Goal: Information Seeking & Learning: Learn about a topic

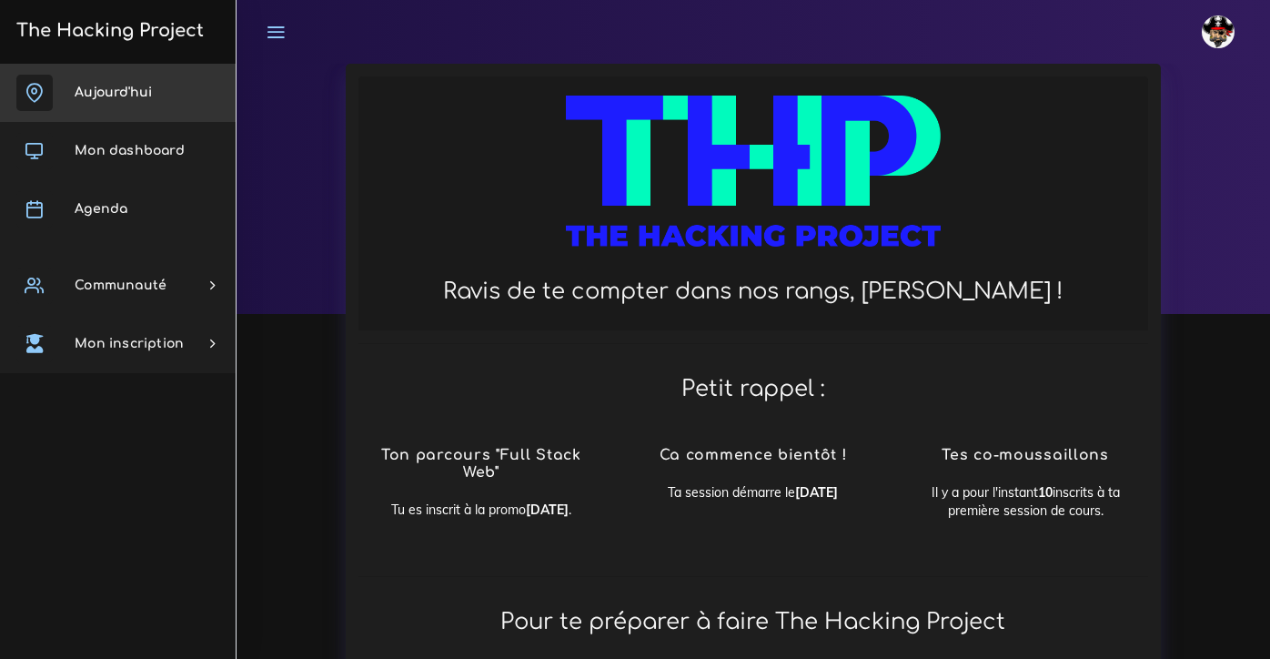
click at [148, 101] on link "Aujourd'hui" at bounding box center [118, 93] width 236 height 58
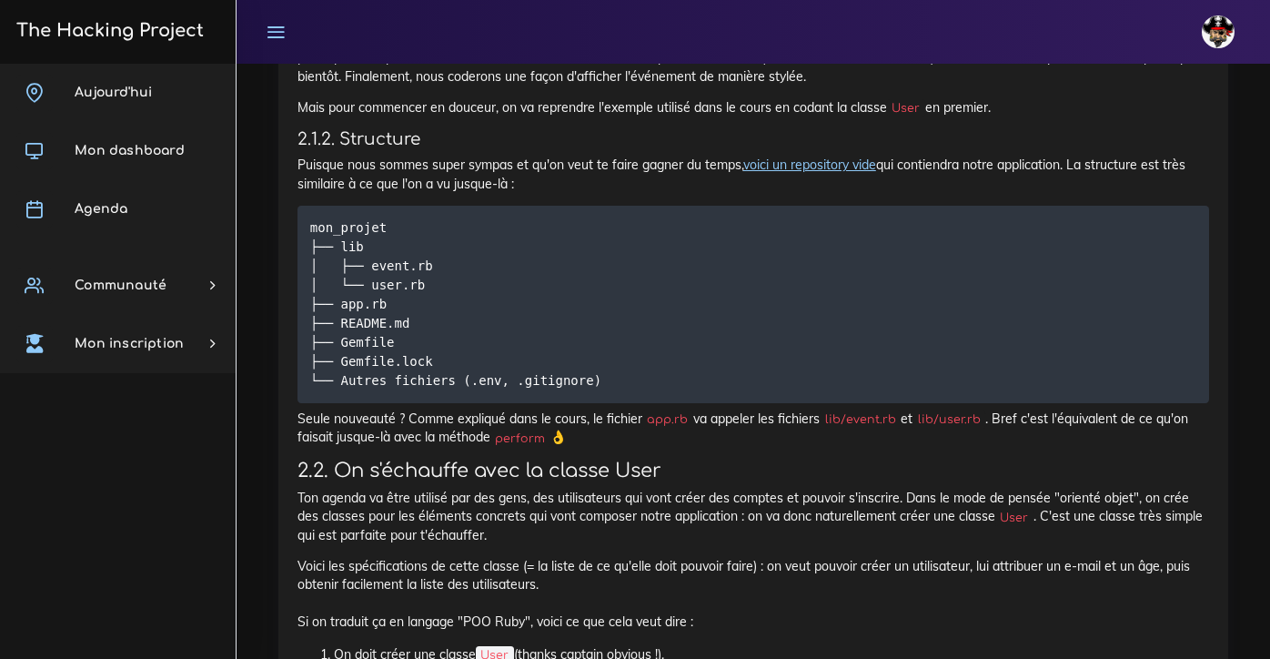
scroll to position [1059, 0]
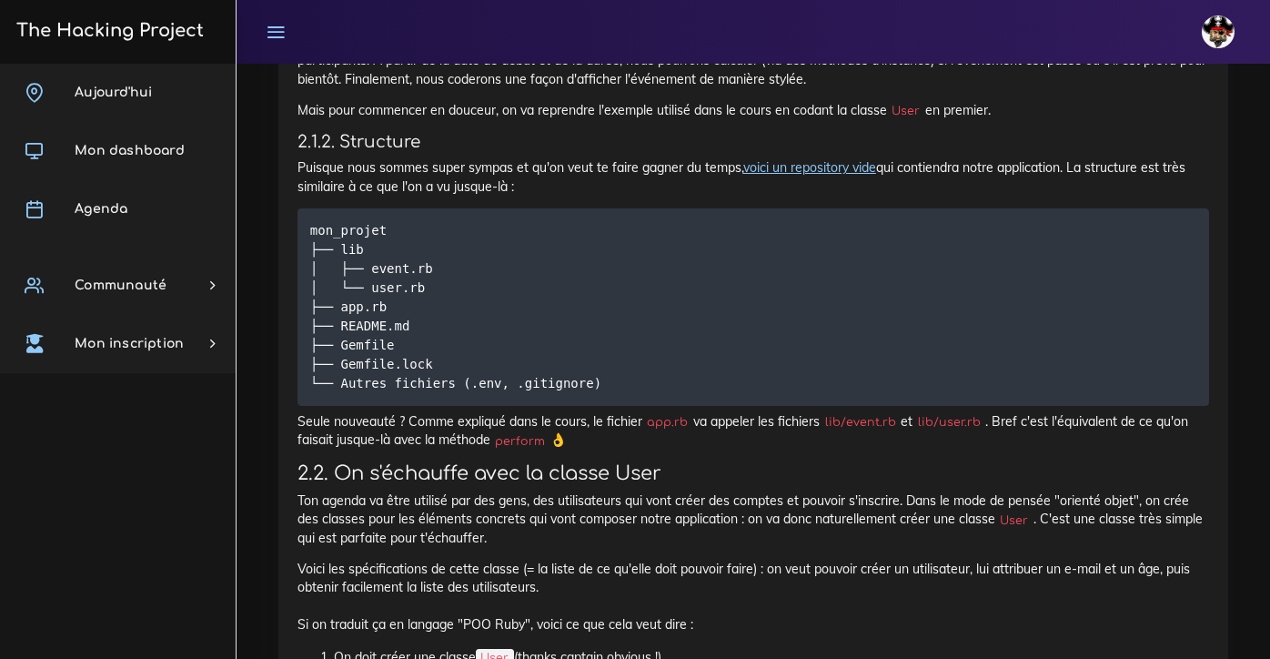
click at [810, 163] on link "voici un repository vide" at bounding box center [809, 167] width 133 height 16
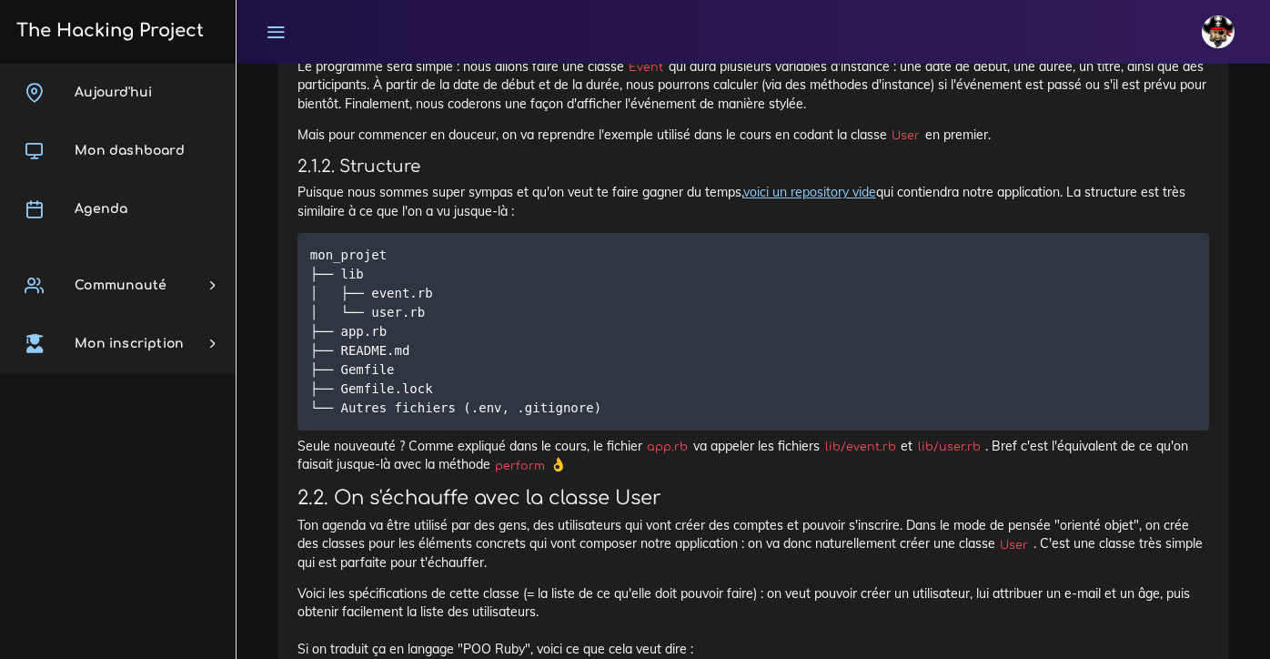
scroll to position [1037, 0]
click at [609, 434] on p "Seule nouveauté ? Comme expliqué dans le cours, le fichier app.rb va appeler le…" at bounding box center [752, 452] width 911 height 37
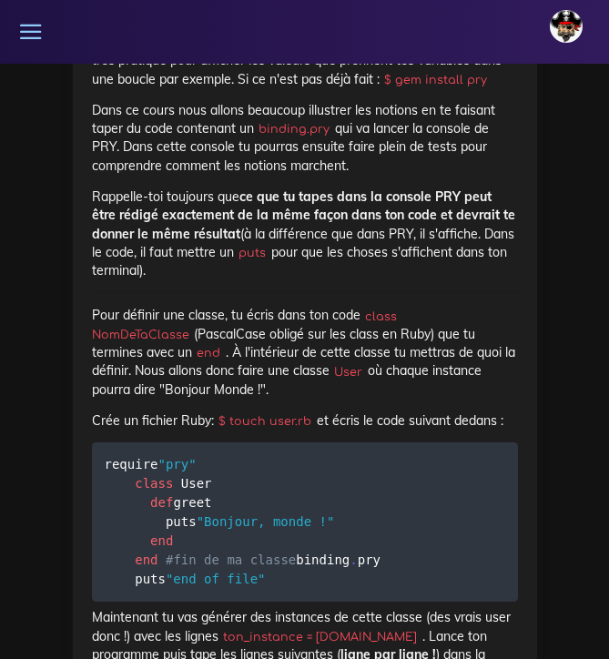
scroll to position [16236, 0]
click at [280, 471] on pre "require "pry" class User def greet puts "Bonjour, monde !" end end #fin de ma c…" at bounding box center [305, 521] width 426 height 159
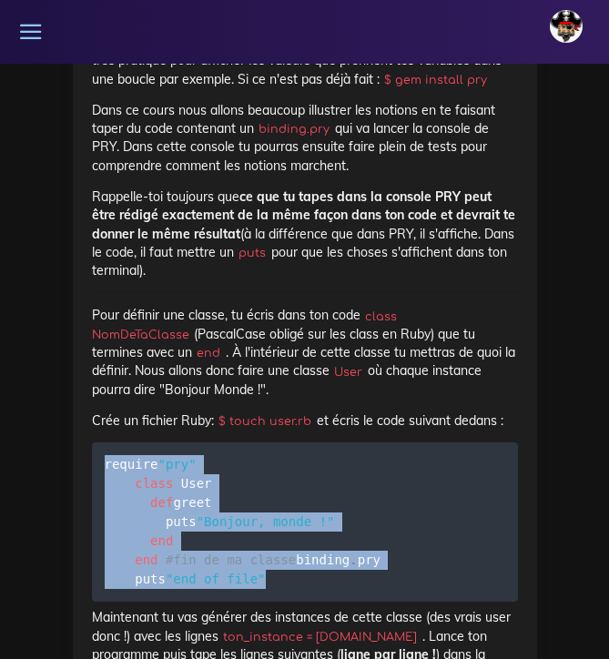
drag, startPoint x: 274, startPoint y: 480, endPoint x: 130, endPoint y: 308, distance: 224.1
click at [130, 442] on pre "require "pry" class User def greet puts "Bonjour, monde !" end end #fin de ma c…" at bounding box center [305, 521] width 426 height 159
copy code "require "pry" class User def greet puts "Bonjour, monde !" end end #fin de ma c…"
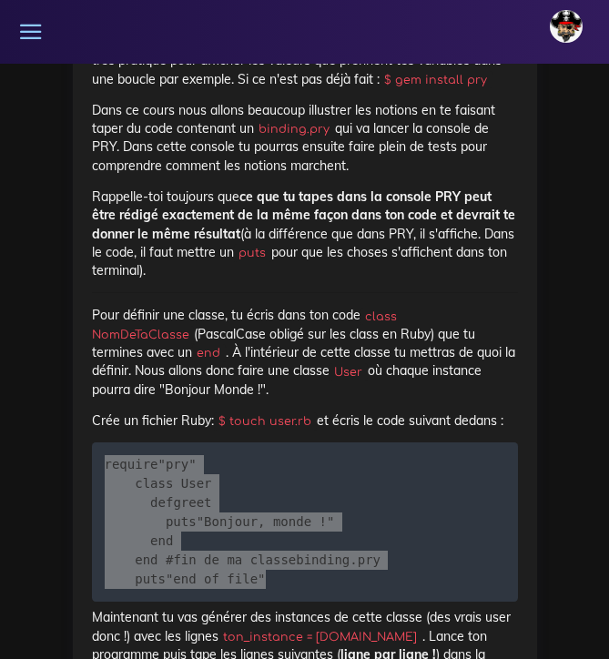
drag, startPoint x: 25, startPoint y: 209, endPoint x: 212, endPoint y: 406, distance: 271.5
click at [212, 442] on pre "require "pry" class User def greet puts "Bonjour, monde !" end end #fin de ma c…" at bounding box center [305, 521] width 426 height 159
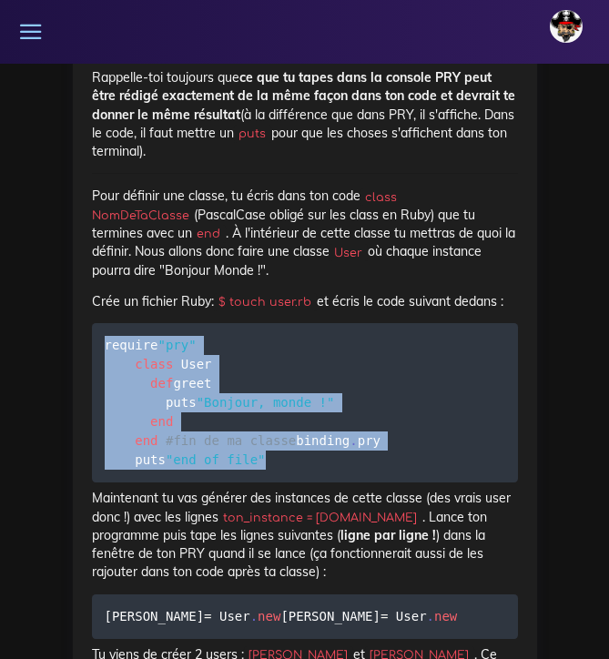
scroll to position [16359, 0]
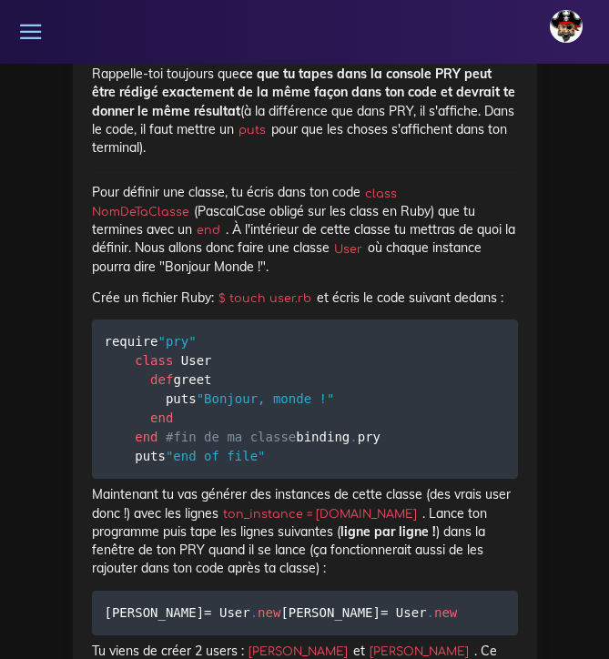
click at [350, 485] on p "Maintenant tu vas générer des instances de cette classe (des vrais user donc !)…" at bounding box center [305, 531] width 426 height 92
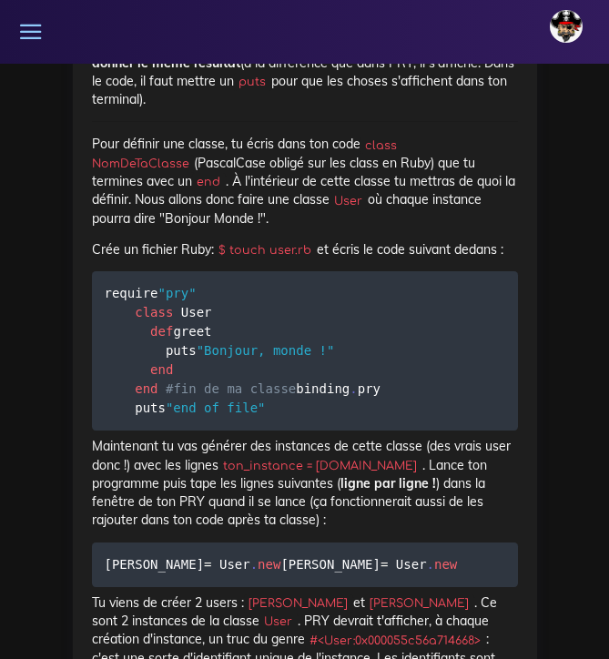
scroll to position [16410, 0]
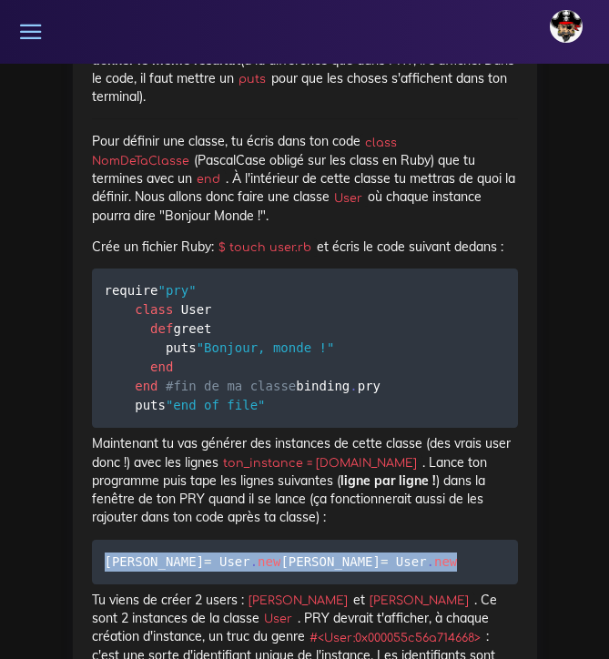
drag, startPoint x: 249, startPoint y: 479, endPoint x: 97, endPoint y: 460, distance: 153.1
click at [97, 539] on pre "julie = User . new jean = User . new" at bounding box center [305, 561] width 426 height 45
copy code "julie = User . new jean = User . new"
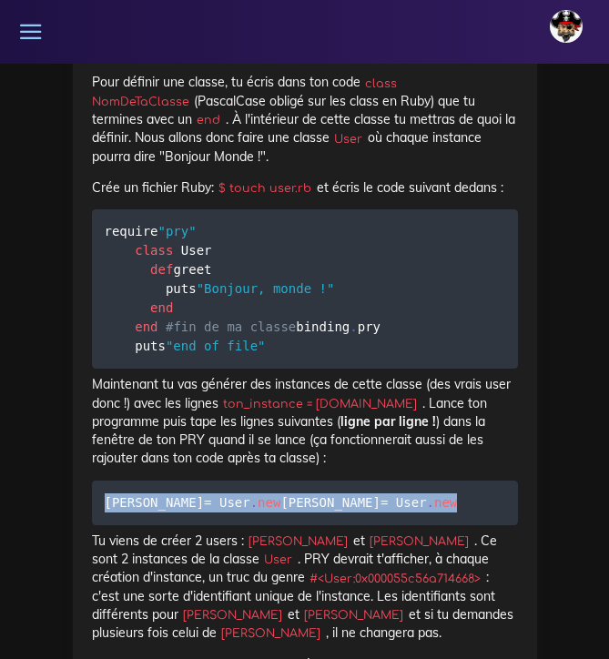
scroll to position [16485, 0]
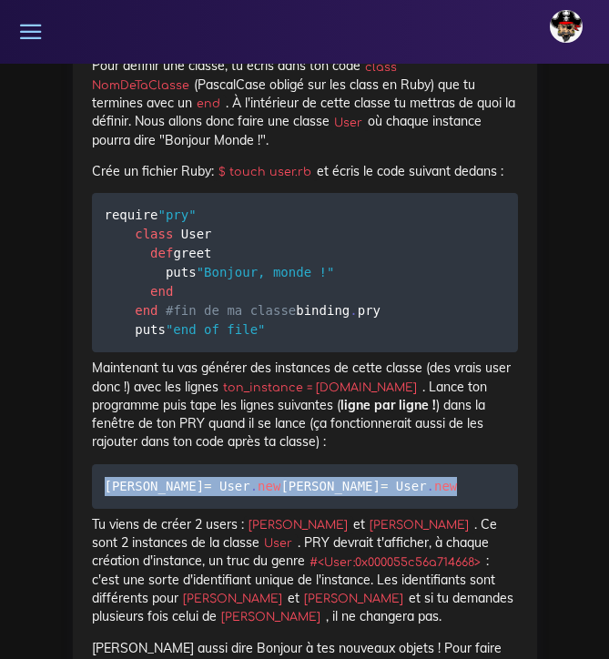
drag, startPoint x: 247, startPoint y: 405, endPoint x: 126, endPoint y: 369, distance: 126.9
click at [126, 464] on pre "julie = User . new jean = User . new" at bounding box center [305, 486] width 426 height 45
copy code "julie = User . new jean = User . new"
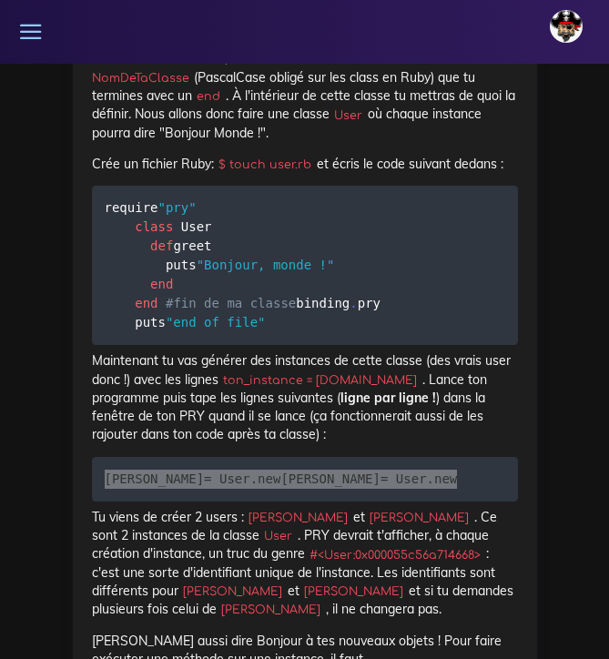
scroll to position [16501, 0]
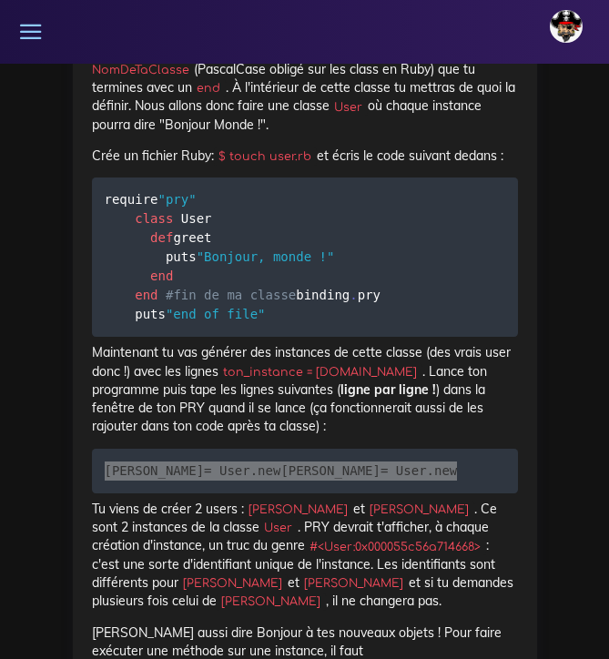
drag, startPoint x: 12, startPoint y: 459, endPoint x: 307, endPoint y: 351, distance: 314.8
click at [307, 448] on pre "julie = User . new jean = User . new" at bounding box center [305, 470] width 426 height 45
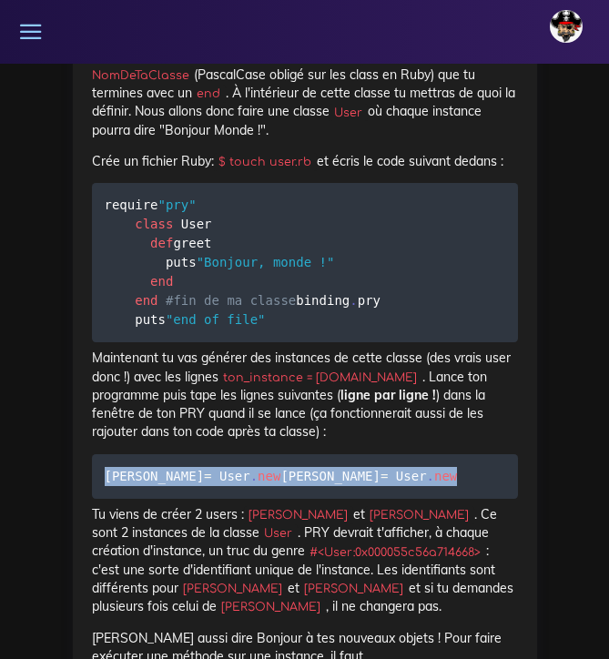
scroll to position [16494, 0]
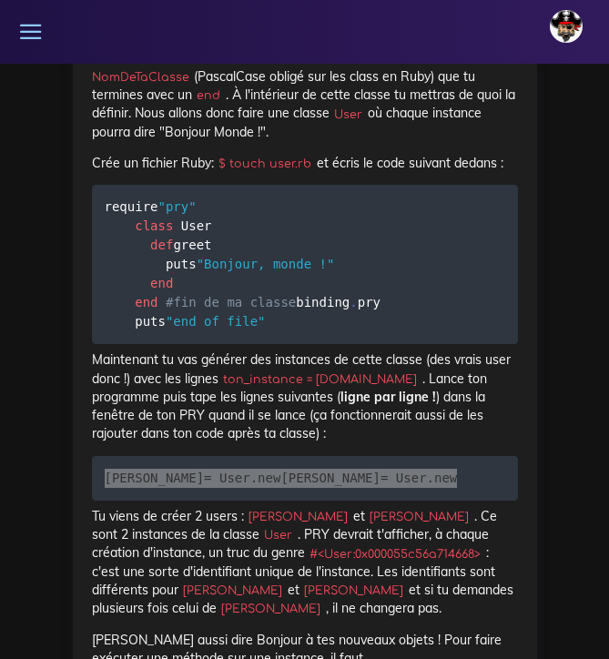
drag, startPoint x: 9, startPoint y: 404, endPoint x: 242, endPoint y: 389, distance: 233.3
click at [434, 470] on span "new" at bounding box center [445, 477] width 23 height 15
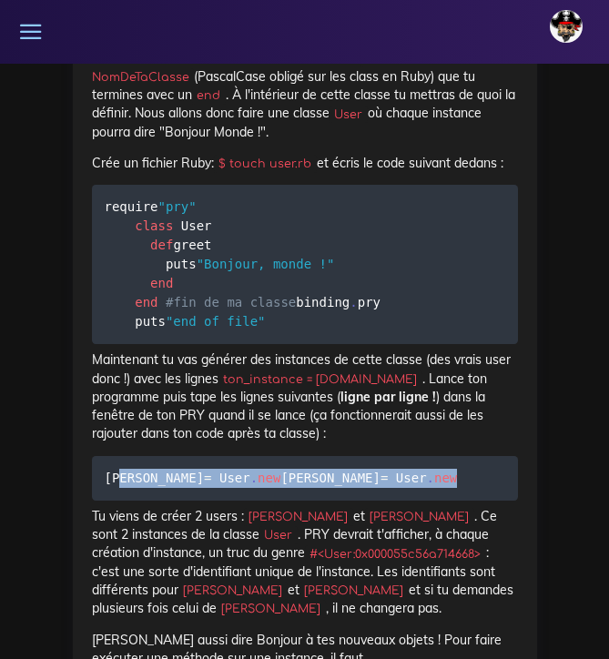
drag, startPoint x: 249, startPoint y: 396, endPoint x: 117, endPoint y: 368, distance: 134.7
click at [117, 468] on code "julie = User . new jean = User . new" at bounding box center [283, 478] width 357 height 20
copy code "julie = User . new jean = User . new"
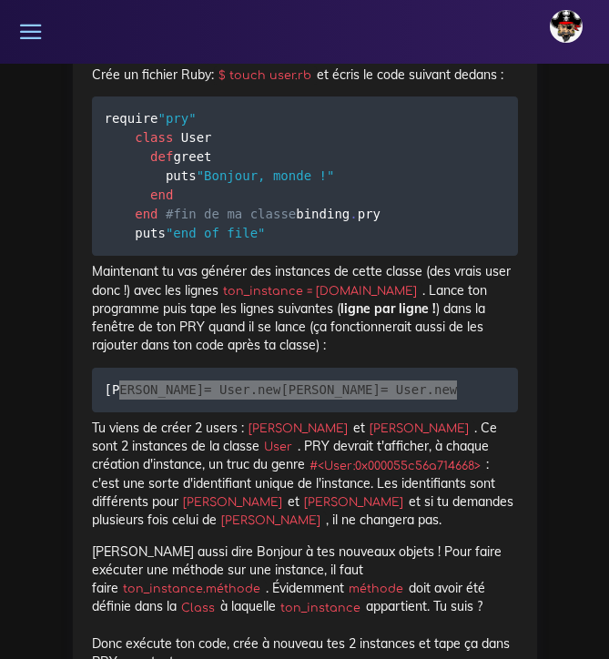
scroll to position [16575, 0]
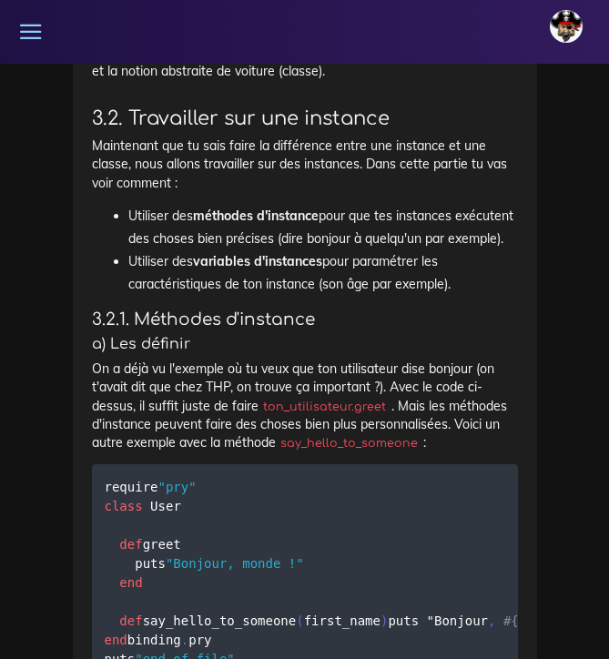
scroll to position [18036, 0]
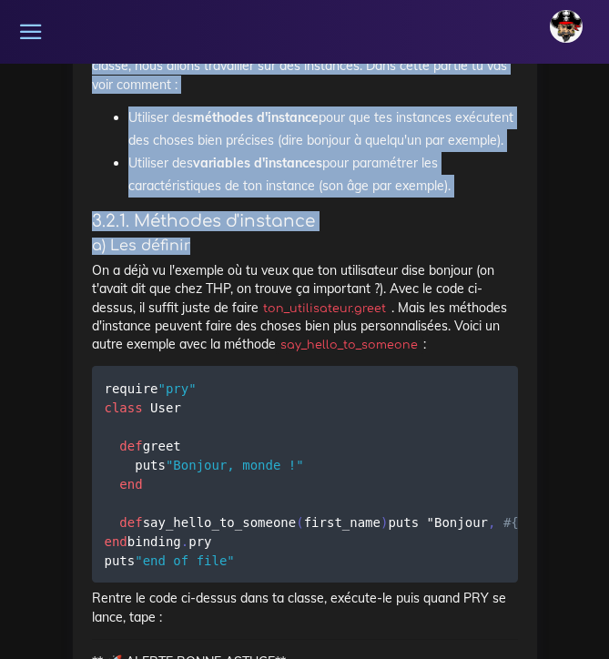
drag, startPoint x: 94, startPoint y: 228, endPoint x: 230, endPoint y: 160, distance: 152.6
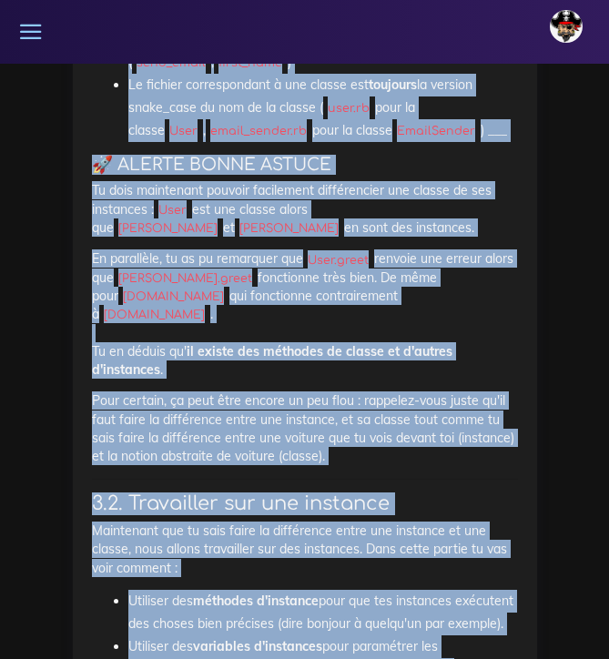
scroll to position [17551, 0]
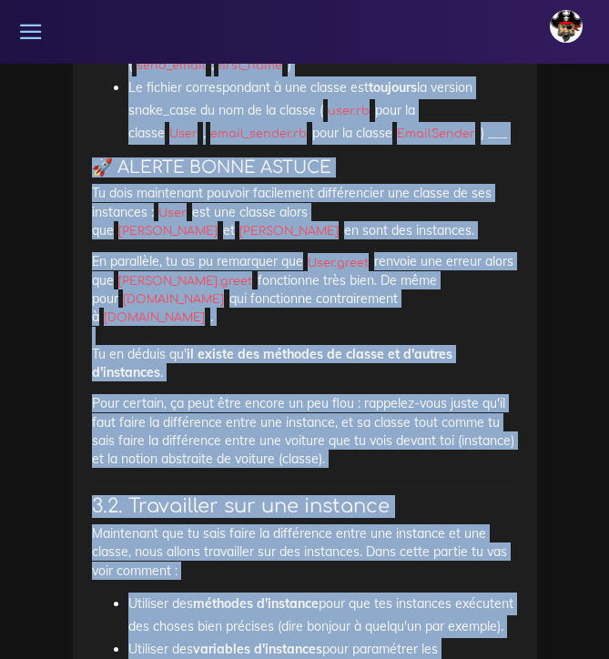
click at [237, 394] on p "Pour certain, ça peut être encore un peu flou : rappelez-vous juste qu'il faut …" at bounding box center [305, 431] width 426 height 74
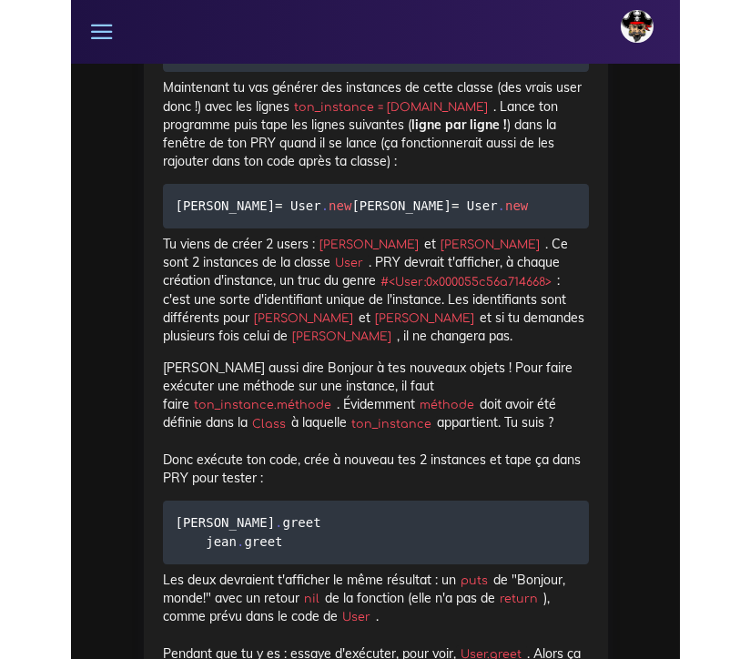
scroll to position [16767, 0]
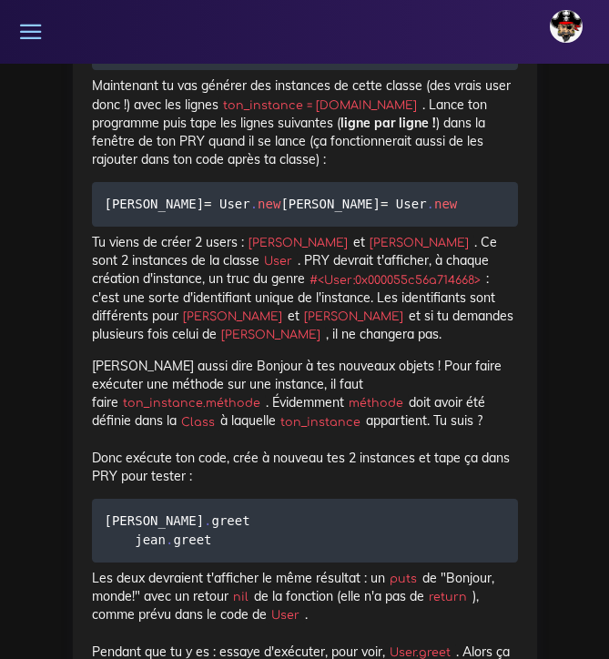
drag, startPoint x: 92, startPoint y: 139, endPoint x: 324, endPoint y: 587, distance: 504.1
copy div "Crée un fichier Ruby: $ touch user.rb et écris le code suivant dedans : require…"
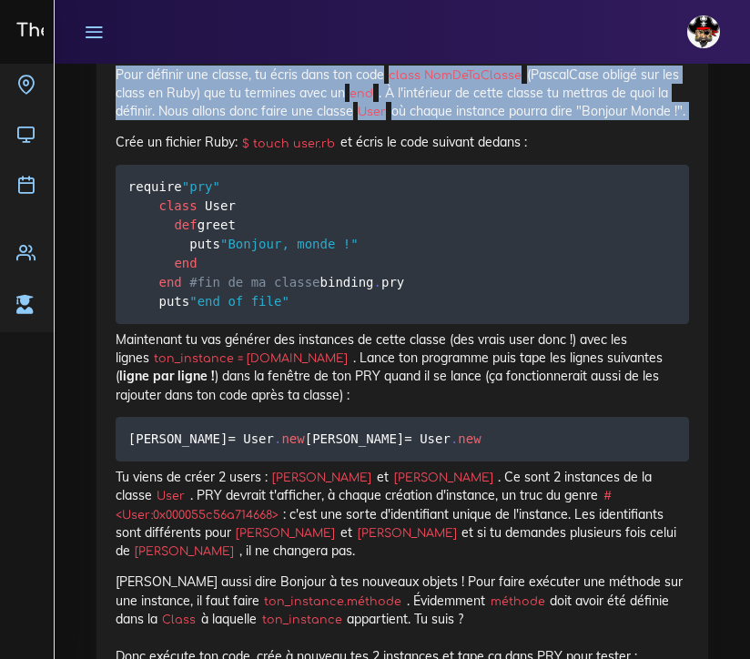
scroll to position [14058, 0]
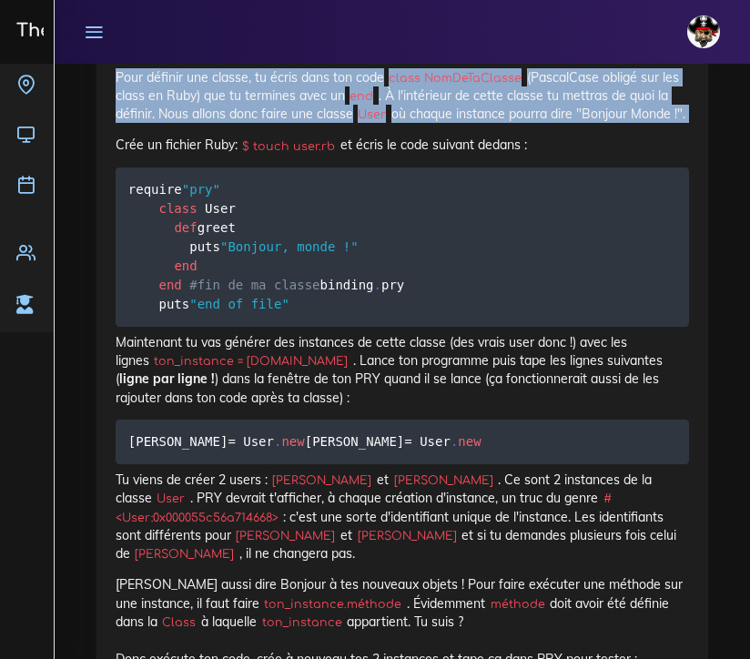
copy div "Crée un fichier Ruby: $ touch user.rb et écris le code suivant dedans : require…"
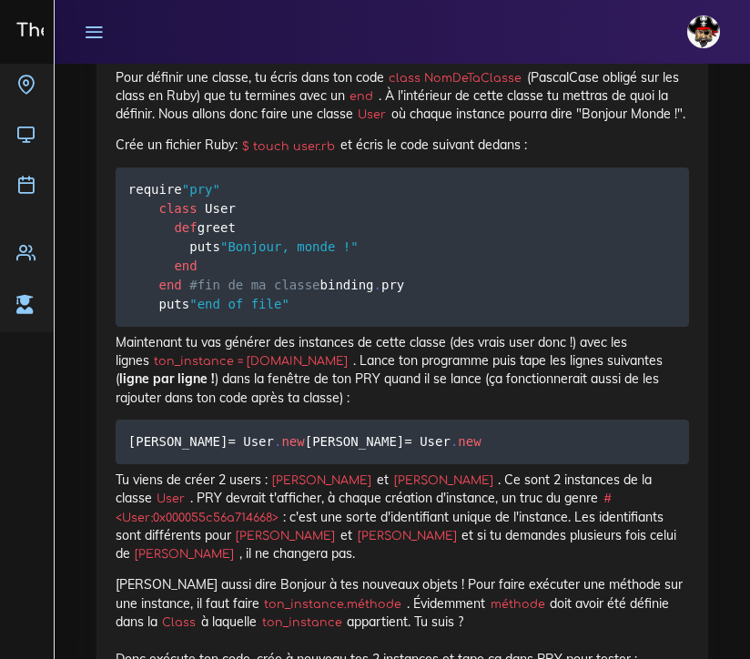
click at [335, 194] on pre "require "pry" class User def greet puts "Bonjour, monde !" end end #fin de ma c…" at bounding box center [402, 246] width 573 height 159
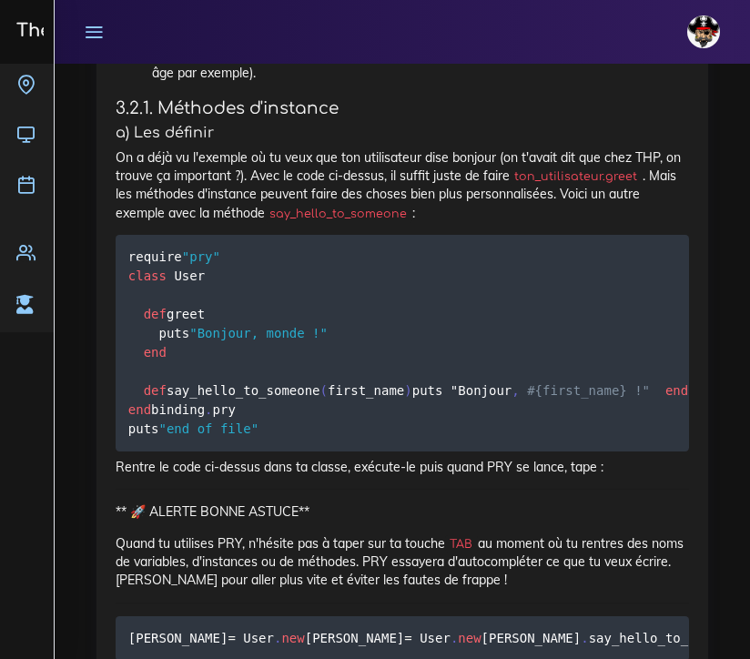
scroll to position [15445, 0]
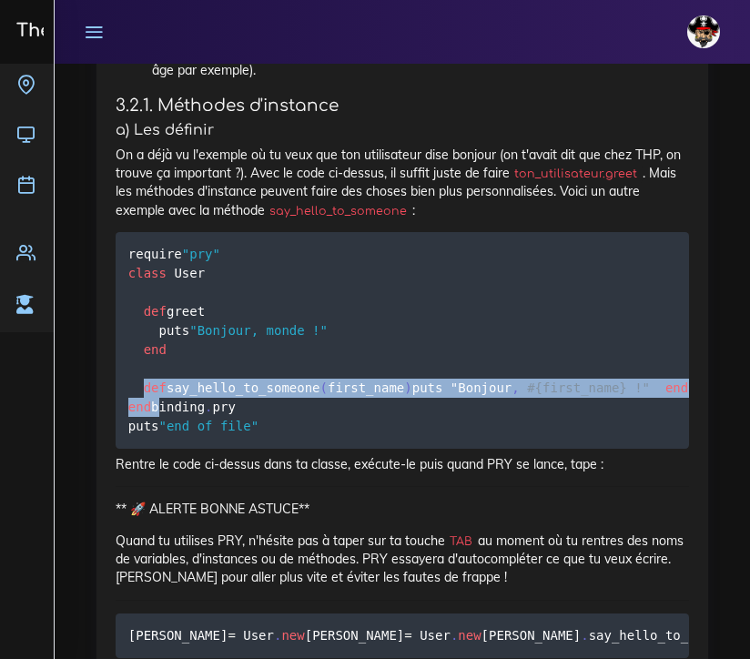
drag, startPoint x: 143, startPoint y: 382, endPoint x: 191, endPoint y: 457, distance: 88.8
click at [191, 448] on pre "require "pry" class User def greet puts "Bonjour, monde !" end def say_hello_to…" at bounding box center [402, 340] width 573 height 216
copy code "def say_hello_to_someone ( first_name ) puts " Bonjour , #{first_name} !" end e…"
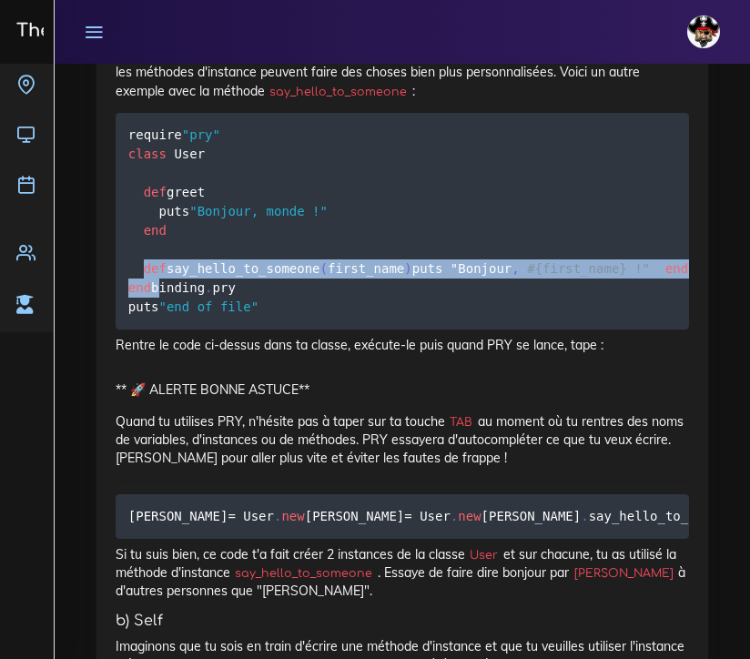
scroll to position [15561, 0]
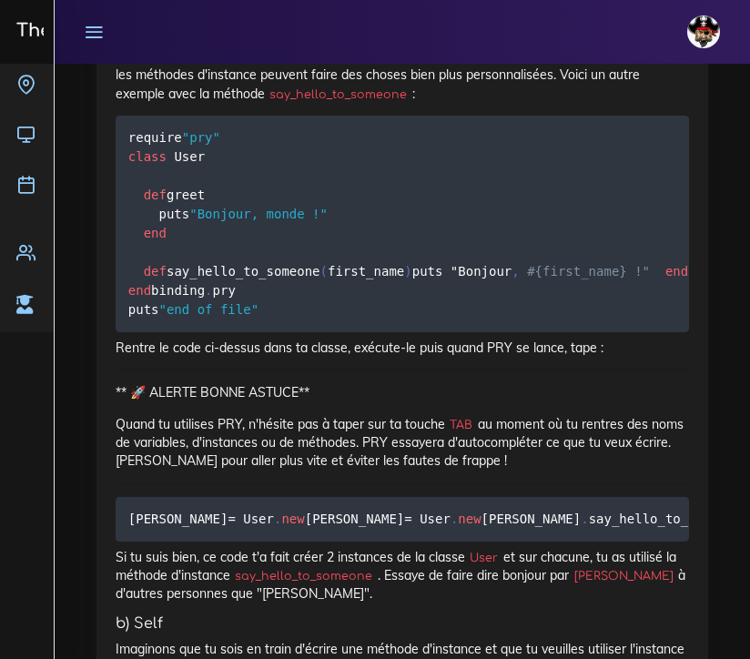
click at [215, 370] on hr at bounding box center [402, 369] width 573 height 1
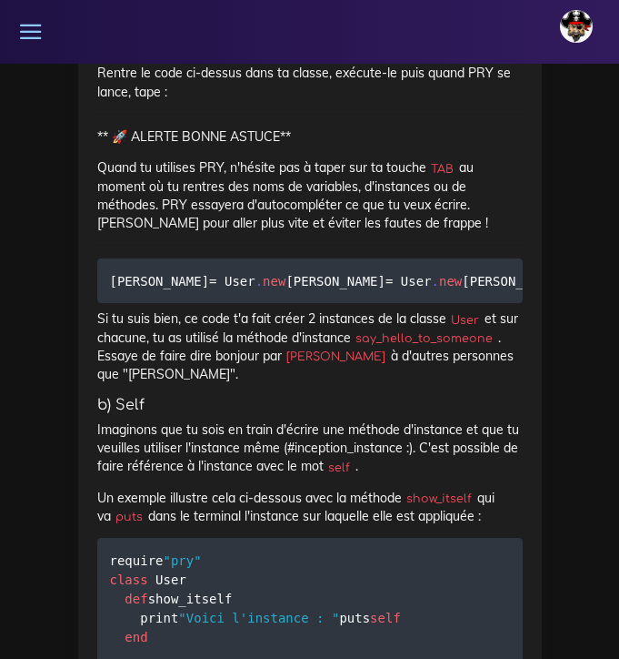
scroll to position [18559, 0]
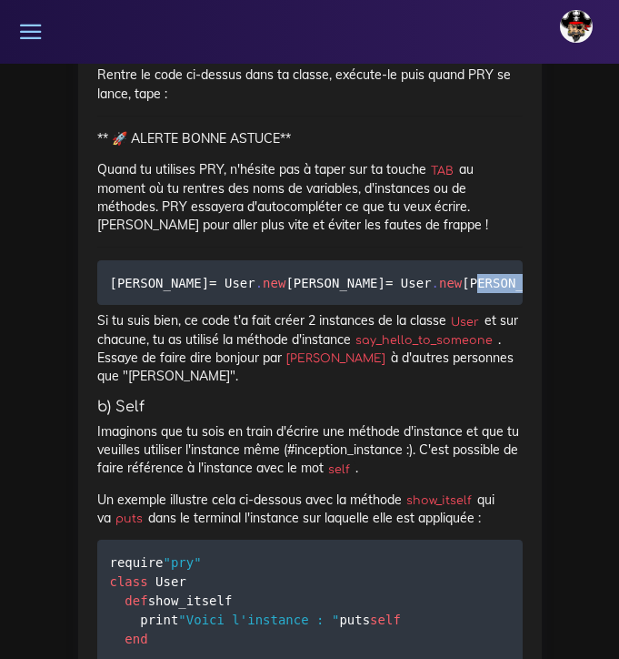
drag, startPoint x: 393, startPoint y: 321, endPoint x: 97, endPoint y: 323, distance: 295.6
click at [97, 305] on pre "julie = User . new jean = User . new julie . say_hello_to_someone ( "Patrick" )…" at bounding box center [310, 282] width 426 height 45
copy code "julie . say_hello_to_someone ( "Patrick" )"
drag, startPoint x: 369, startPoint y: 343, endPoint x: 96, endPoint y: 347, distance: 272.9
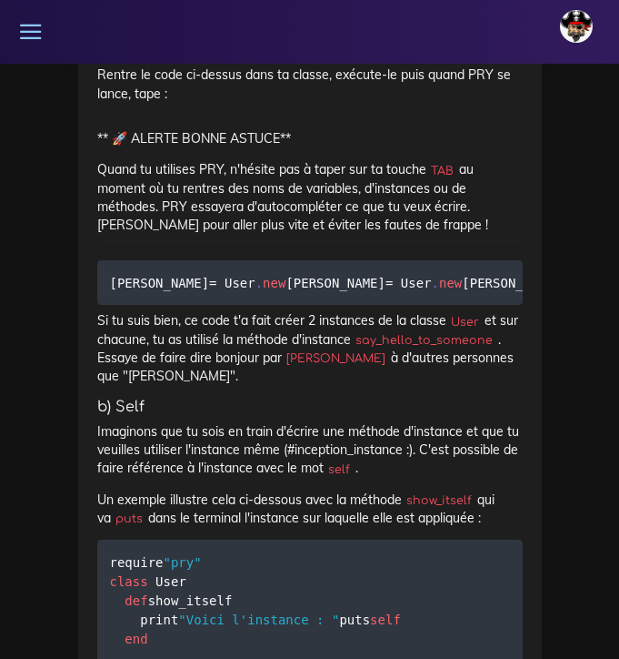
click at [97, 305] on pre "julie = User . new jean = User . new julie . say_hello_to_someone ( "Patrick" )…" at bounding box center [310, 282] width 426 height 45
copy code "jean . say_hello_to_someone ( "Marie" )"
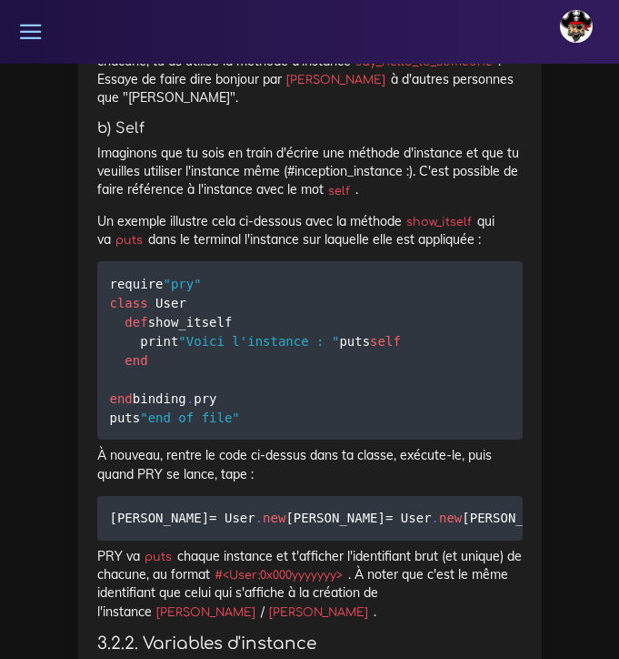
scroll to position [18853, 0]
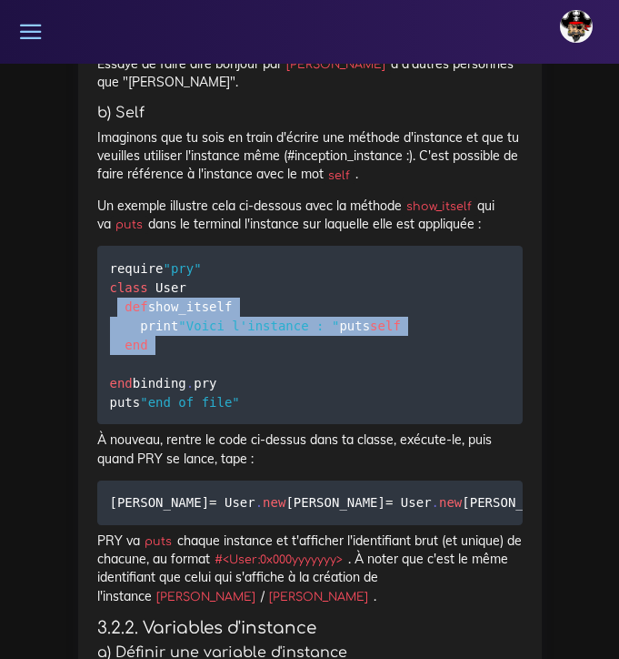
drag, startPoint x: 120, startPoint y: 364, endPoint x: 191, endPoint y: 434, distance: 99.7
click at [191, 424] on pre "require "pry" class User def show_itself print "Voici l'instance : " puts self …" at bounding box center [310, 335] width 426 height 178
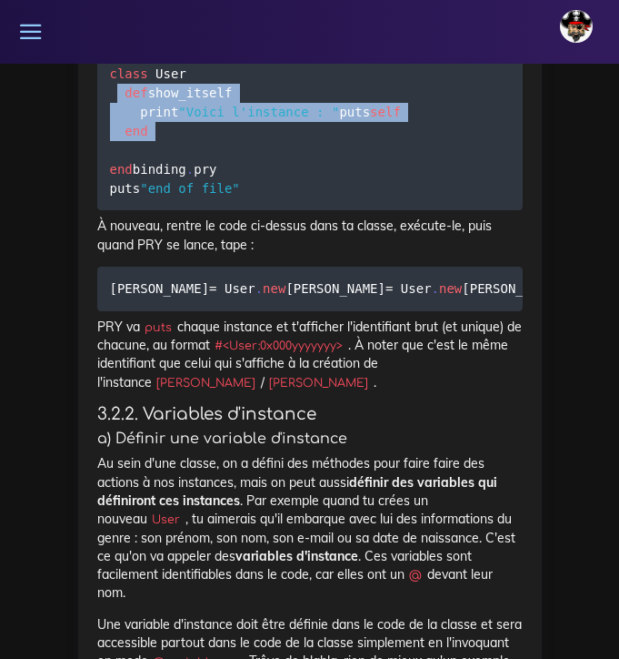
scroll to position [19043, 0]
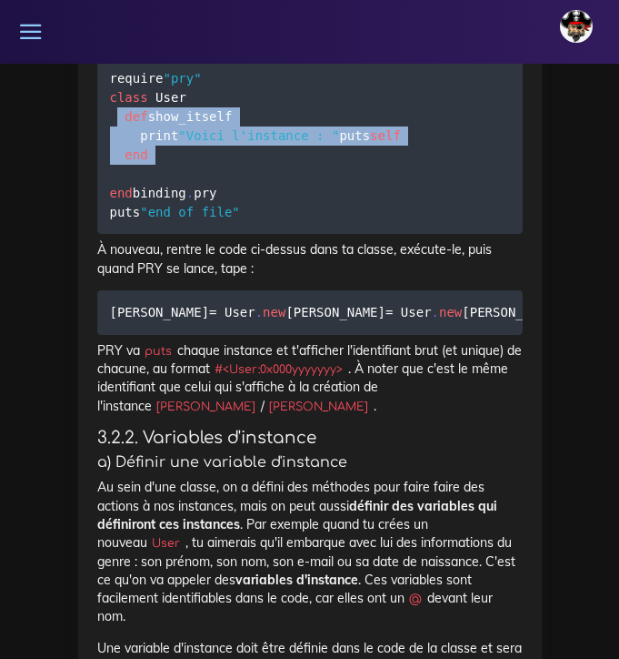
click at [187, 234] on pre "require "pry" class User def show_itself print "Voici l'instance : " puts self …" at bounding box center [310, 144] width 426 height 178
drag, startPoint x: 179, startPoint y: 238, endPoint x: 92, endPoint y: 176, distance: 107.5
copy code "def show_itself print "Voici l'instance : " puts self end"
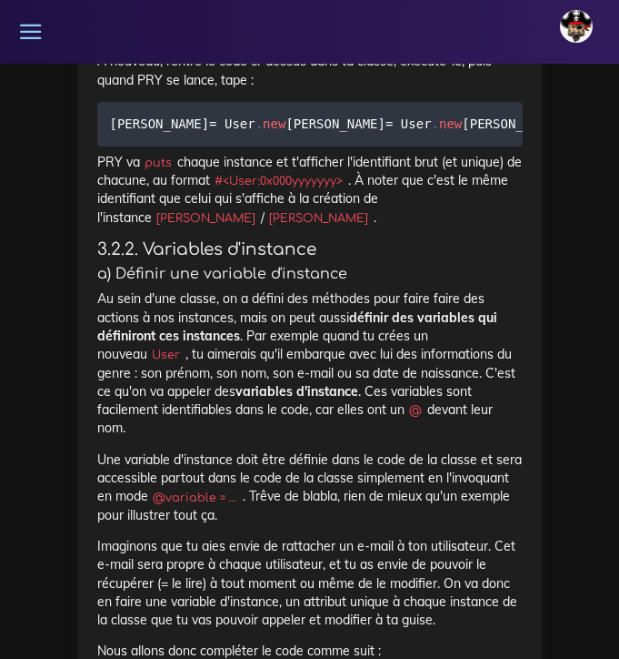
scroll to position [19230, 0]
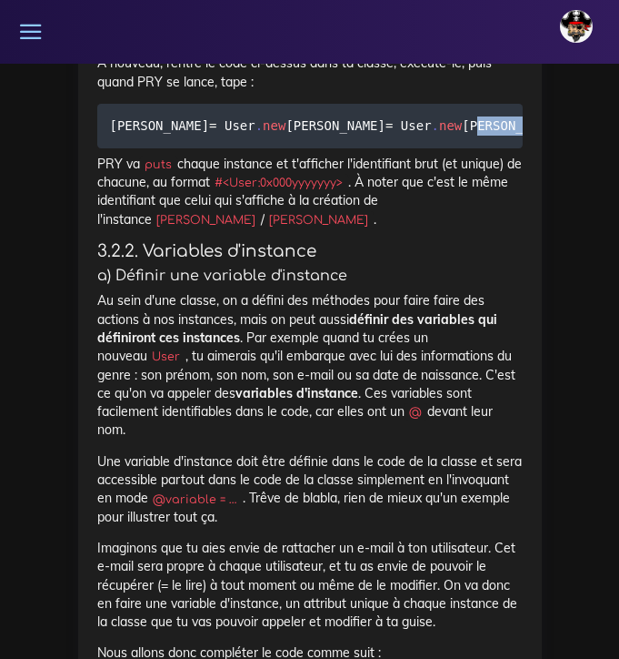
drag, startPoint x: 239, startPoint y: 294, endPoint x: 106, endPoint y: 291, distance: 132.8
click at [106, 148] on pre "julie = User . new jean = User . new julie . show_itself #=> va produire un rés…" at bounding box center [310, 126] width 426 height 45
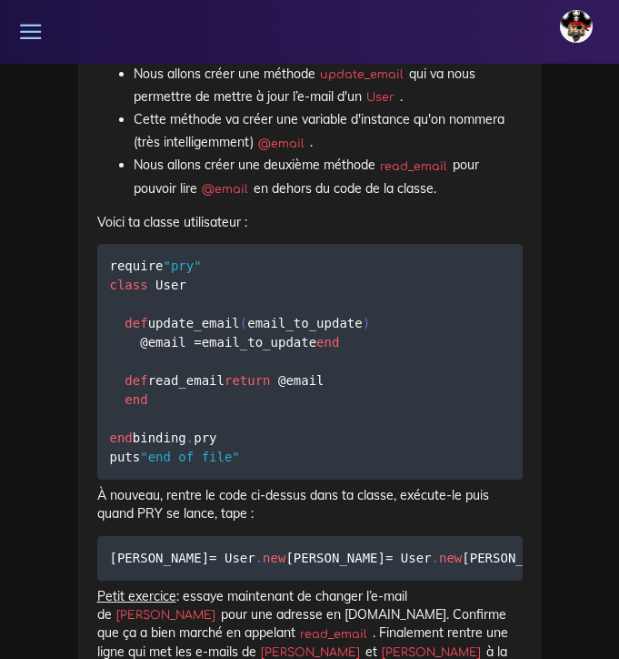
scroll to position [19836, 0]
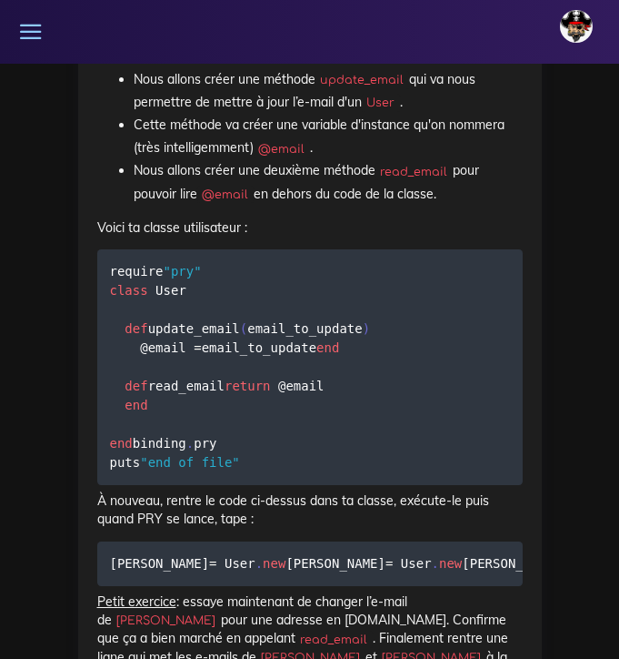
click at [297, 114] on li "Nous allons créer une méthode update_email qui va nous permettre de mettre à jo…" at bounding box center [328, 90] width 389 height 45
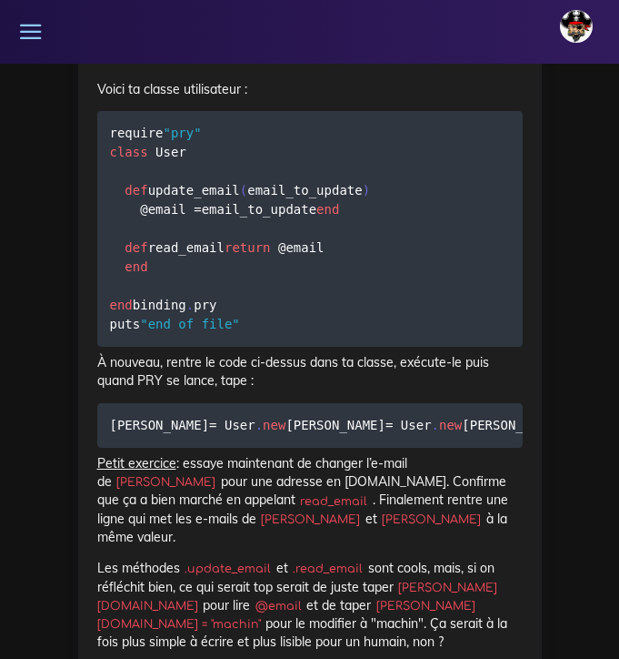
scroll to position [19980, 0]
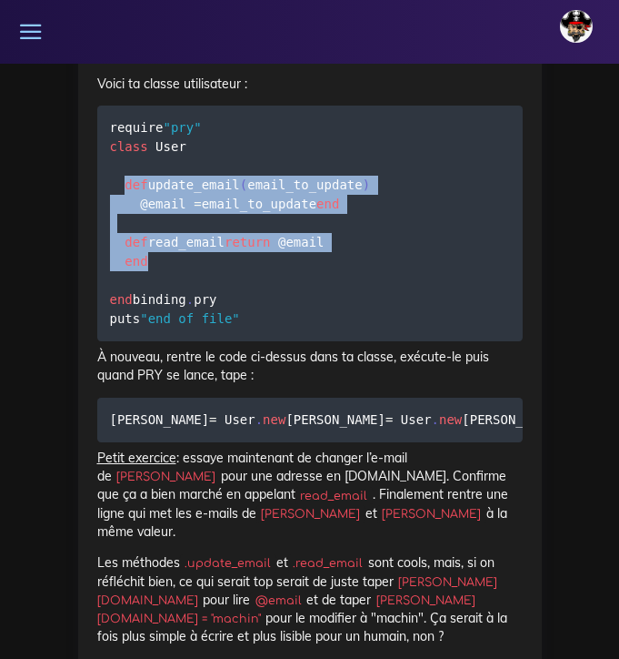
drag, startPoint x: 123, startPoint y: 348, endPoint x: 179, endPoint y: 464, distance: 128.6
click at [179, 341] on pre "require "pry" class User def update_email ( email_to_update ) @email = email_to…" at bounding box center [310, 224] width 426 height 236
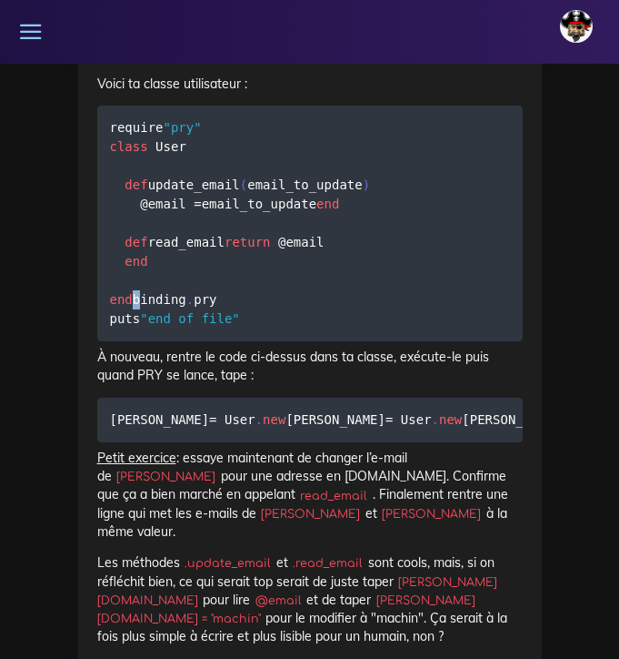
click at [213, 341] on pre "require "pry" class User def update_email ( email_to_update ) @email = email_to…" at bounding box center [310, 224] width 426 height 236
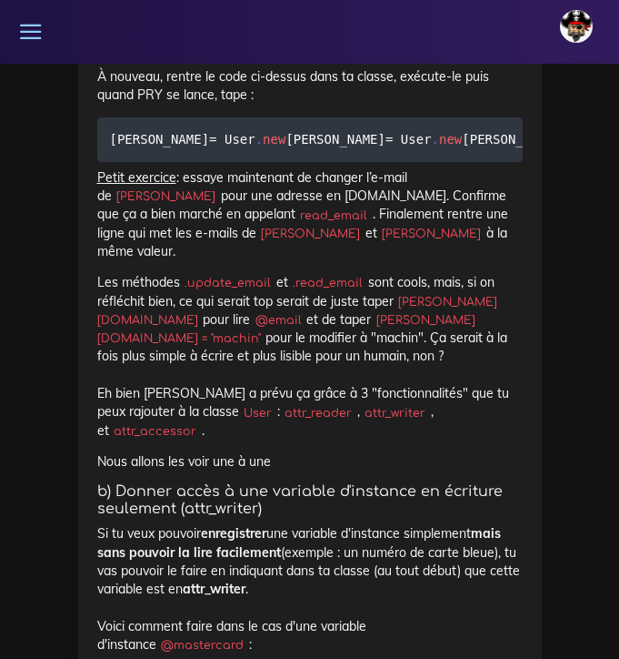
scroll to position [20289, 0]
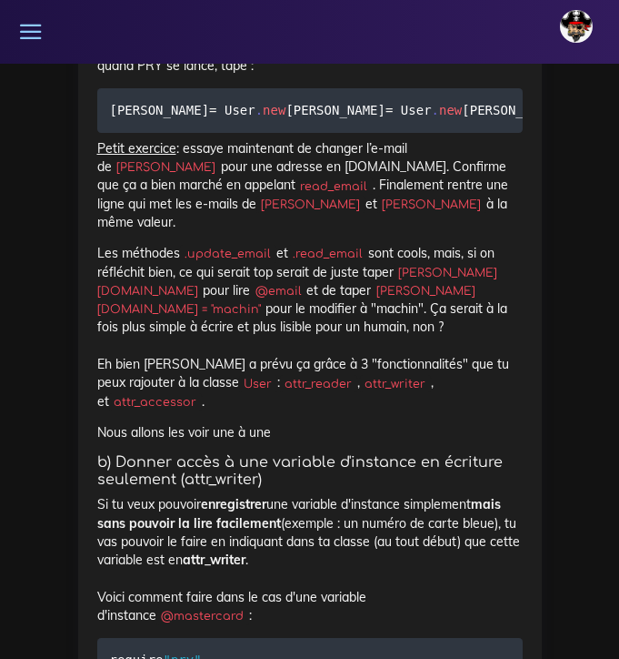
click at [237, 133] on pre "julie = User . new jean = User . new julie . read_email #cette ligne doit te re…" at bounding box center [310, 110] width 426 height 45
drag, startPoint x: 237, startPoint y: 349, endPoint x: 98, endPoint y: 351, distance: 139.2
click at [98, 133] on pre "julie = User . new jean = User . new julie . read_email #cette ligne doit te re…" at bounding box center [310, 110] width 426 height 45
drag, startPoint x: 230, startPoint y: 367, endPoint x: 104, endPoint y: 372, distance: 126.5
click at [104, 133] on pre "julie = User . new jean = User . new julie . read_email #cette ligne doit te re…" at bounding box center [310, 110] width 426 height 45
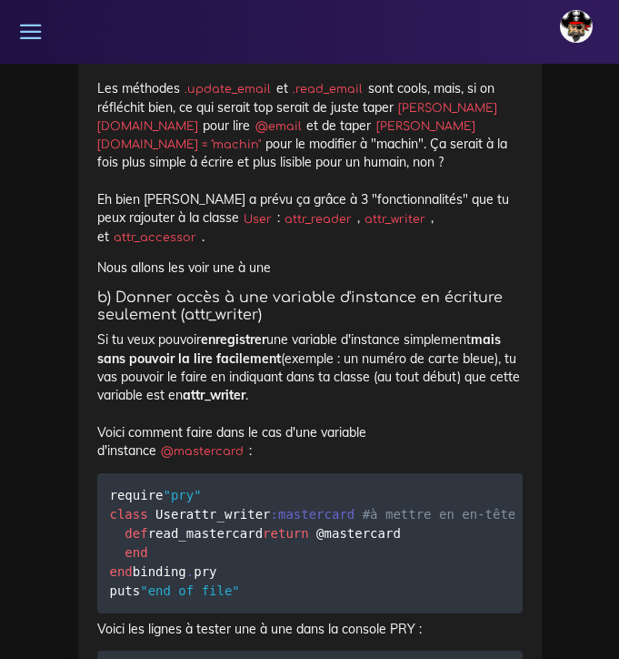
scroll to position [0, 0]
drag, startPoint x: 231, startPoint y: 243, endPoint x: 92, endPoint y: 245, distance: 139.2
drag, startPoint x: 390, startPoint y: 299, endPoint x: 93, endPoint y: 301, distance: 297.5
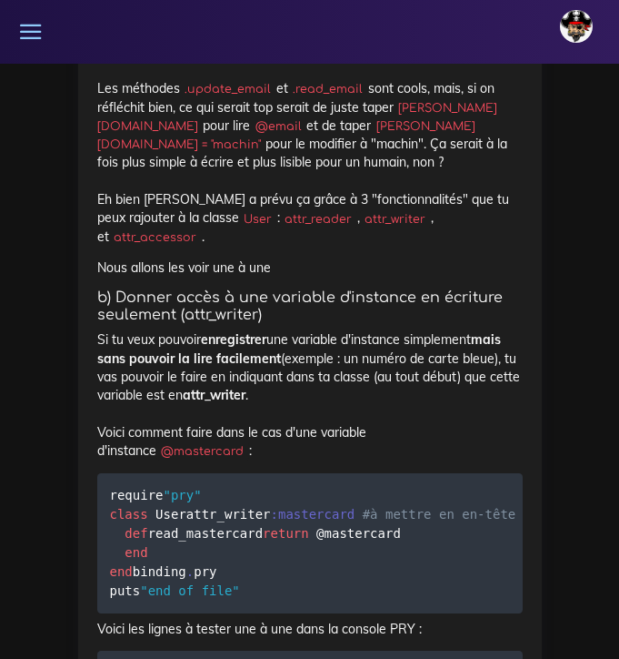
drag, startPoint x: 370, startPoint y: 321, endPoint x: 98, endPoint y: 316, distance: 272.0
drag, startPoint x: 268, startPoint y: 359, endPoint x: 72, endPoint y: 367, distance: 196.7
click at [72, 367] on div "Ressource : La Programmation Orientée Objet (POO) La Programmation Orientée Obj…" at bounding box center [310, 663] width 491 height 14624
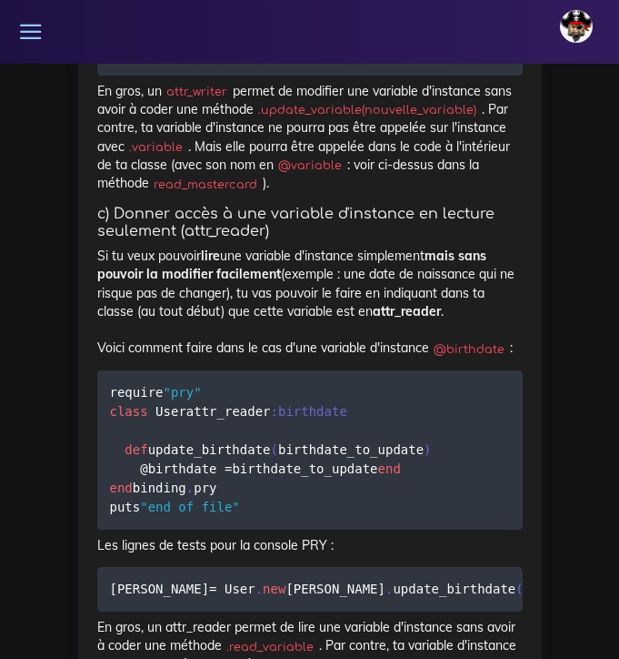
scroll to position [21074, 0]
drag, startPoint x: 178, startPoint y: 398, endPoint x: 106, endPoint y: 304, distance: 118.6
drag, startPoint x: 32, startPoint y: 248, endPoint x: 176, endPoint y: 406, distance: 213.7
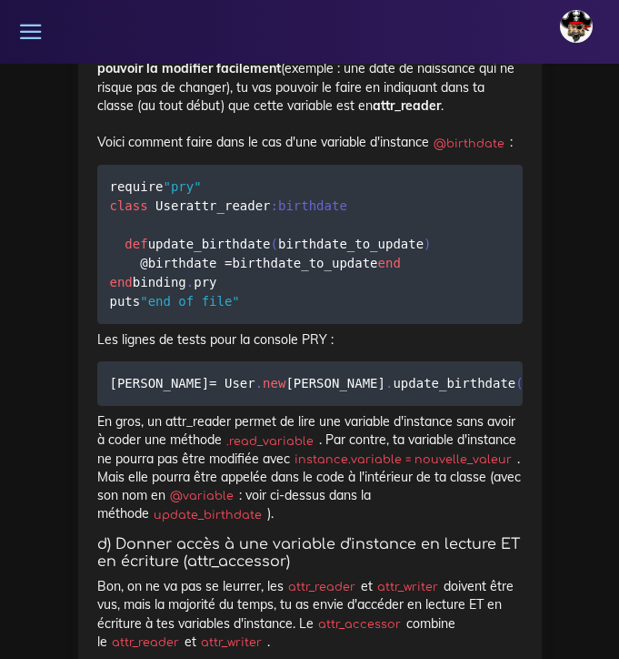
scroll to position [21279, 0]
drag, startPoint x: 236, startPoint y: 333, endPoint x: 94, endPoint y: 331, distance: 141.9
drag, startPoint x: 417, startPoint y: 367, endPoint x: 103, endPoint y: 369, distance: 313.8
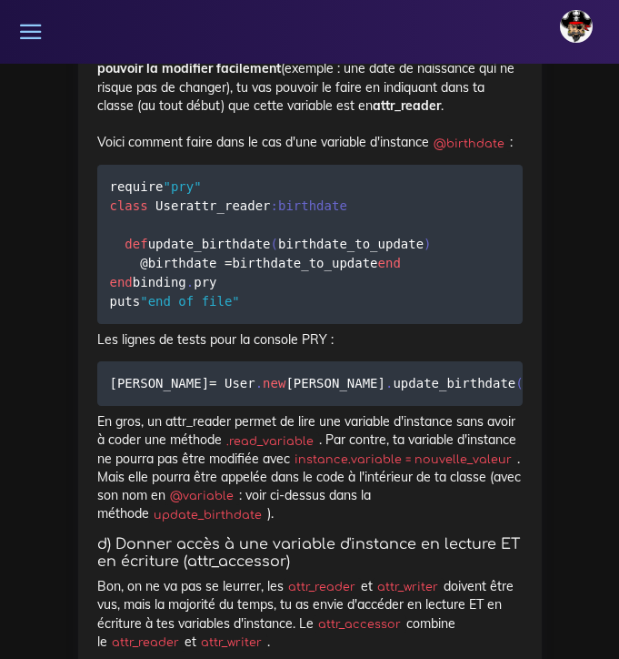
scroll to position [0, 0]
drag, startPoint x: 235, startPoint y: 388, endPoint x: 107, endPoint y: 395, distance: 127.5
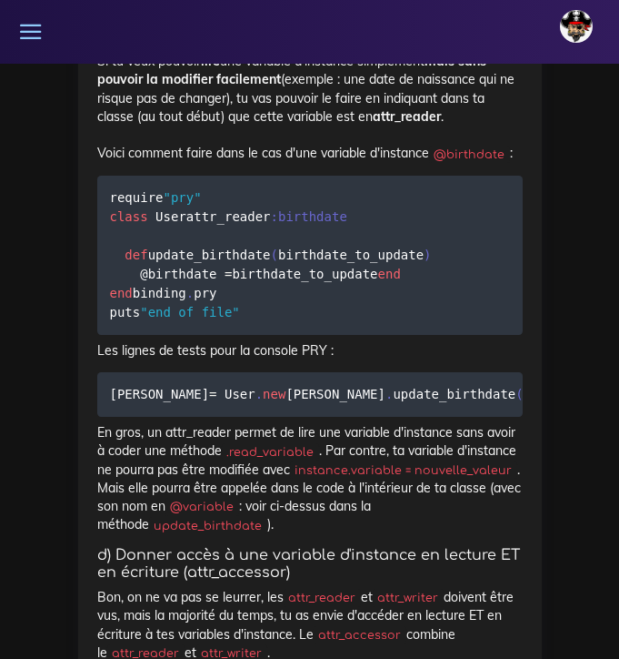
drag, startPoint x: 272, startPoint y: 419, endPoint x: 65, endPoint y: 423, distance: 206.5
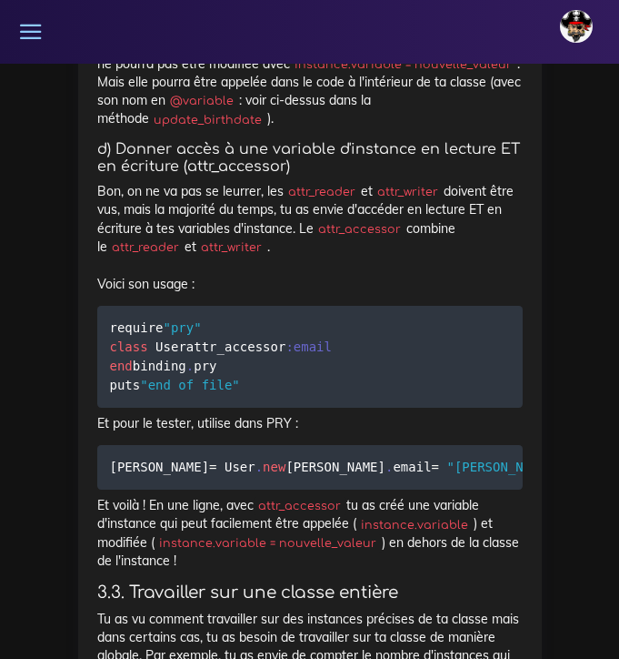
scroll to position [21672, 0]
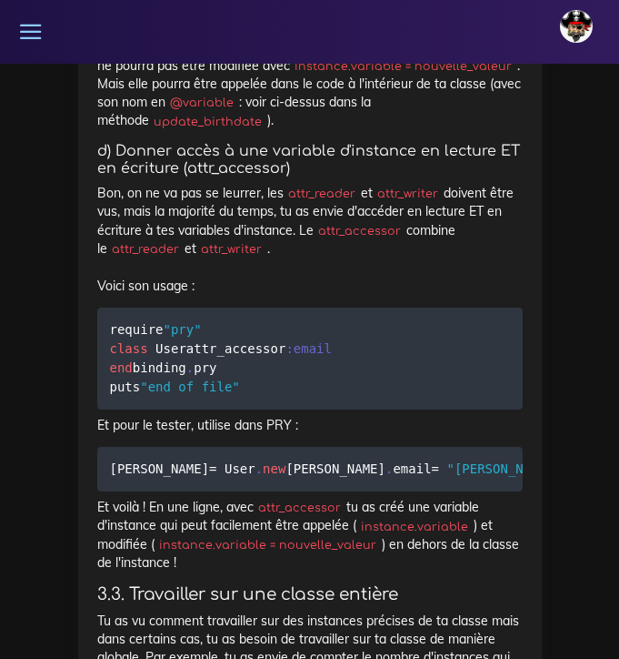
drag, startPoint x: 294, startPoint y: 391, endPoint x: 109, endPoint y: 390, distance: 184.7
drag, startPoint x: 123, startPoint y: 426, endPoint x: 180, endPoint y: 468, distance: 71.0
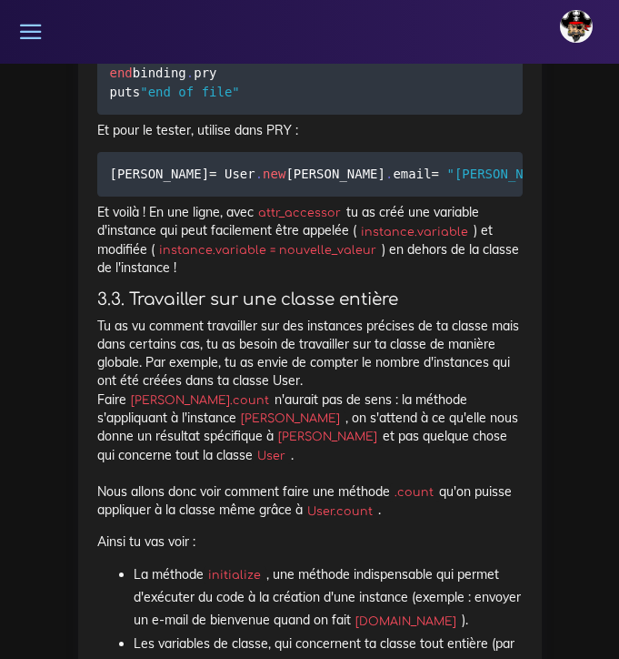
scroll to position [21980, 0]
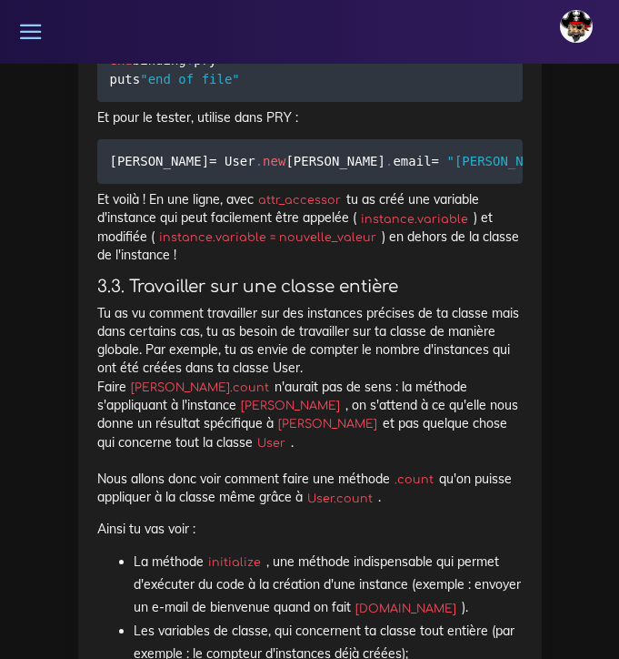
drag, startPoint x: 247, startPoint y: 318, endPoint x: 92, endPoint y: 325, distance: 154.8
drag, startPoint x: 387, startPoint y: 337, endPoint x: 85, endPoint y: 338, distance: 302.0
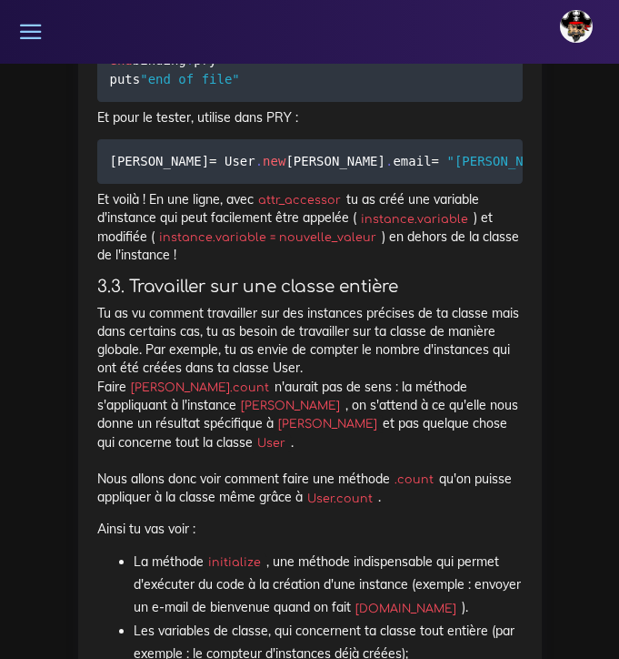
drag, startPoint x: 227, startPoint y: 374, endPoint x: 69, endPoint y: 377, distance: 158.3
drag, startPoint x: 338, startPoint y: 389, endPoint x: 92, endPoint y: 398, distance: 246.6
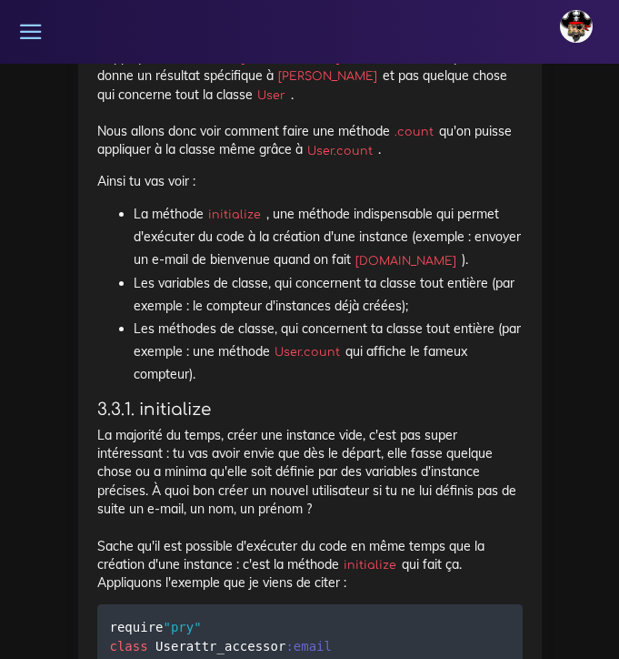
scroll to position [22325, 0]
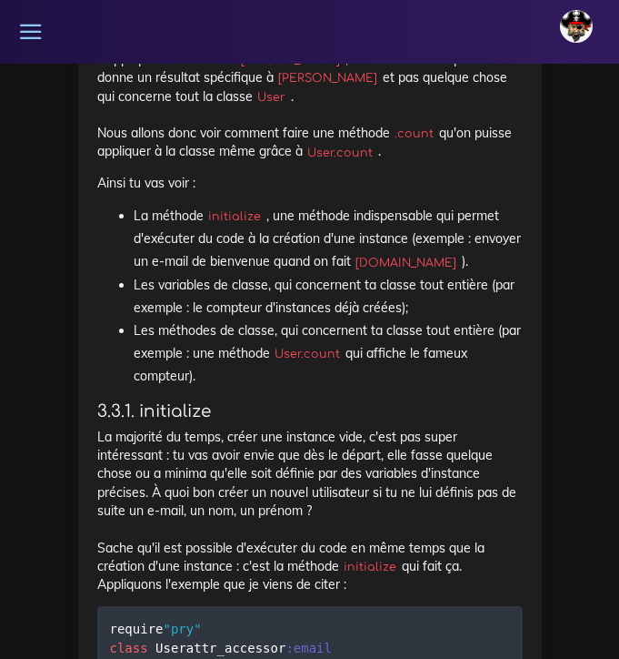
drag, startPoint x: 277, startPoint y: 420, endPoint x: 117, endPoint y: 425, distance: 160.2
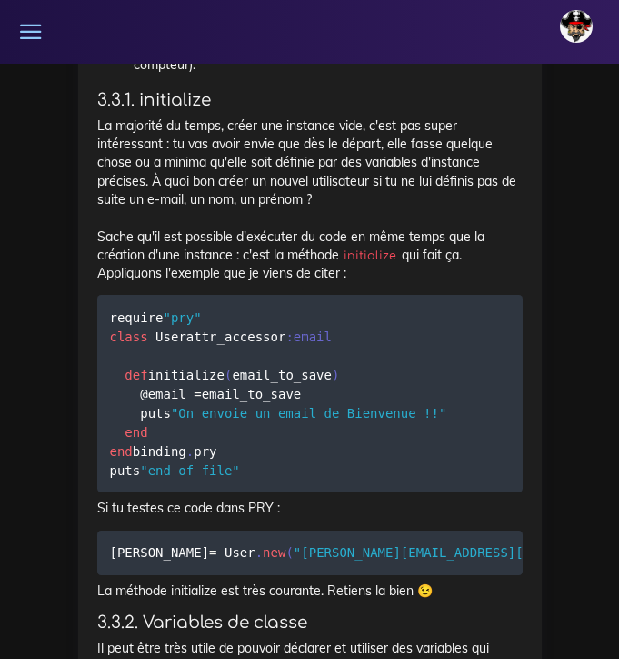
scroll to position [22645, 0]
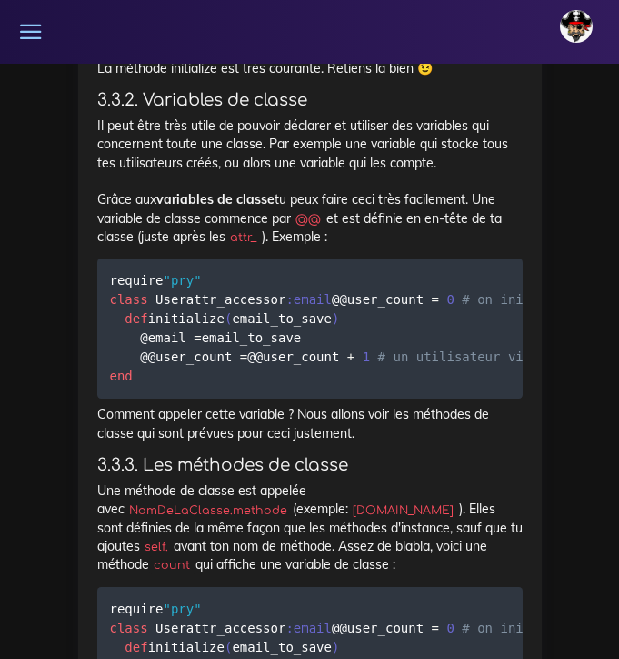
scroll to position [23147, 0]
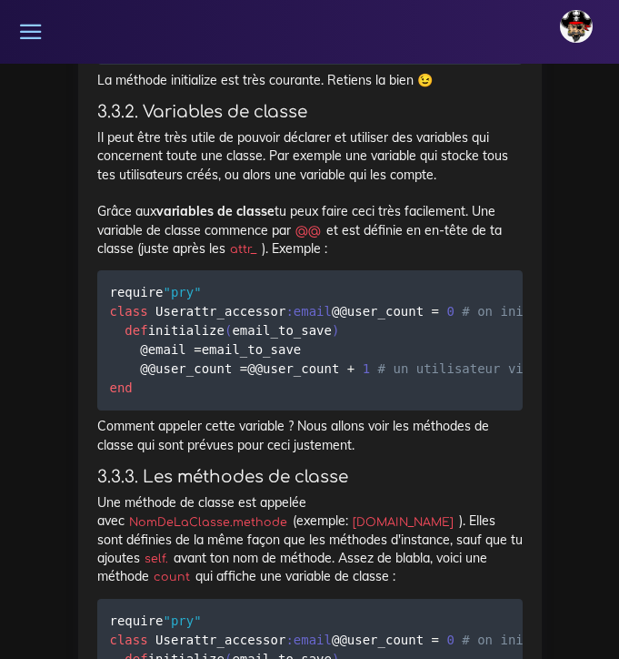
drag, startPoint x: 142, startPoint y: 173, endPoint x: 316, endPoint y: 246, distance: 188.4
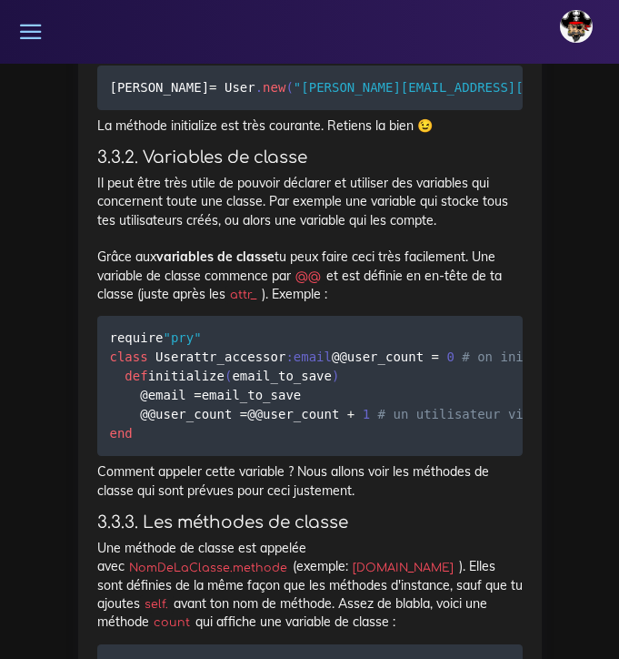
scroll to position [23100, 0]
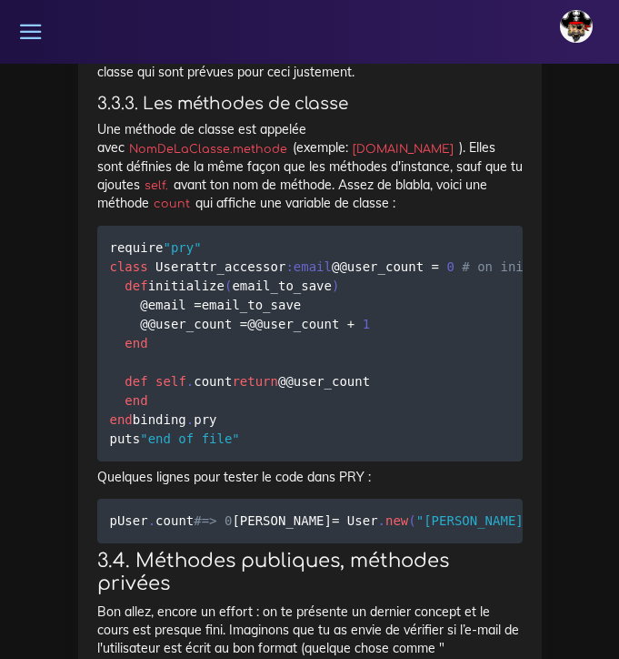
scroll to position [23516, 0]
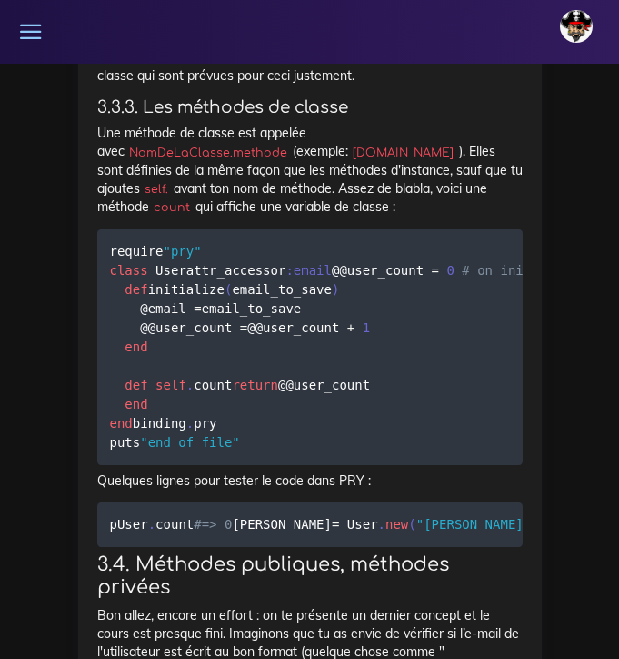
drag, startPoint x: 119, startPoint y: 250, endPoint x: 186, endPoint y: 371, distance: 138.0
drag, startPoint x: 126, startPoint y: 287, endPoint x: 171, endPoint y: 377, distance: 100.9
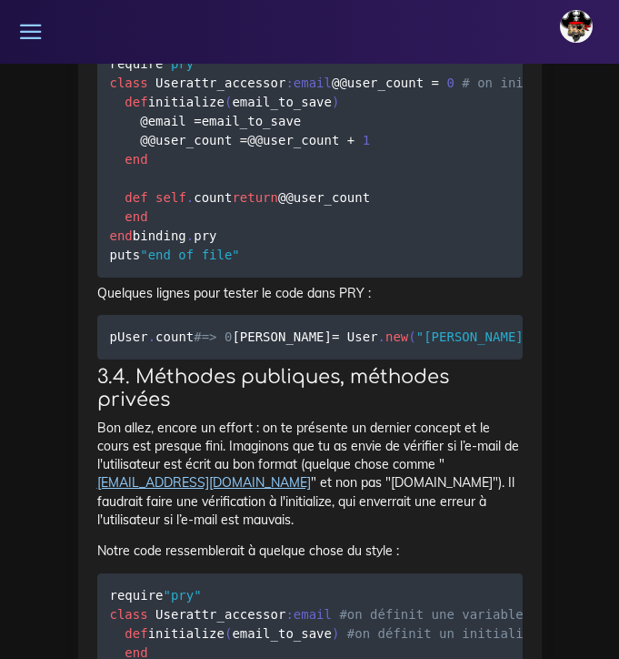
scroll to position [23704, 0]
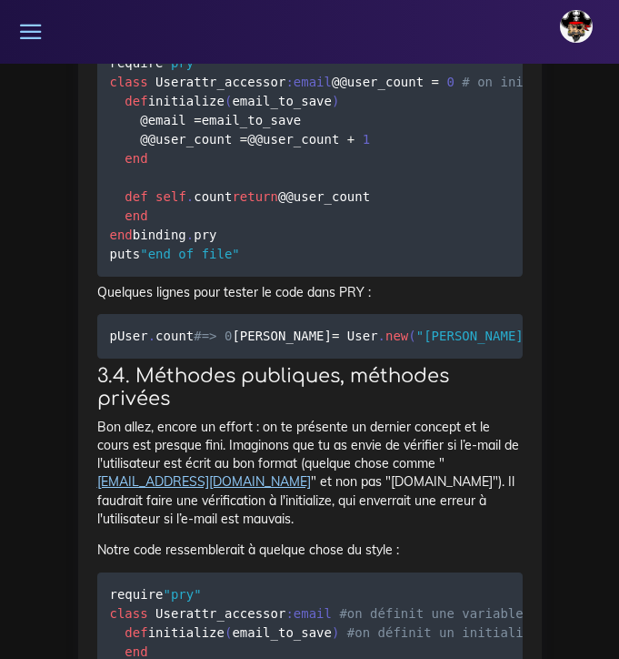
drag, startPoint x: 376, startPoint y: 312, endPoint x: 90, endPoint y: 315, distance: 285.6
drag, startPoint x: 192, startPoint y: 375, endPoint x: 109, endPoint y: 375, distance: 82.8
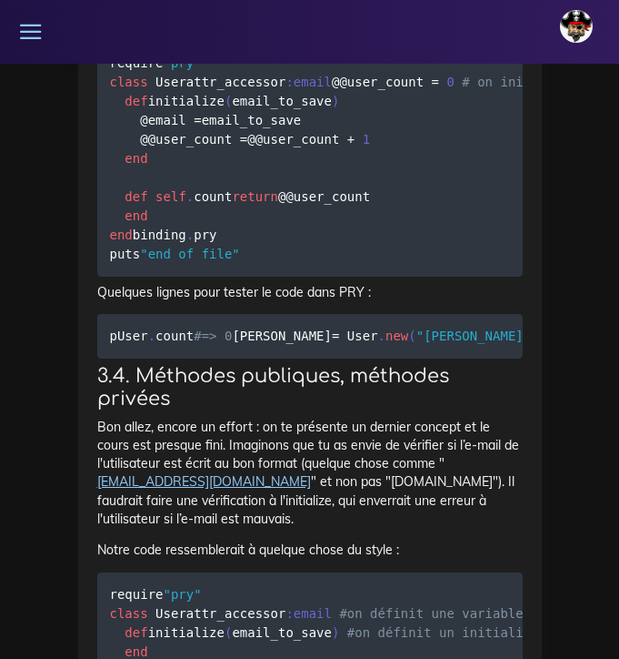
drag, startPoint x: 229, startPoint y: 415, endPoint x: 97, endPoint y: 415, distance: 131.9
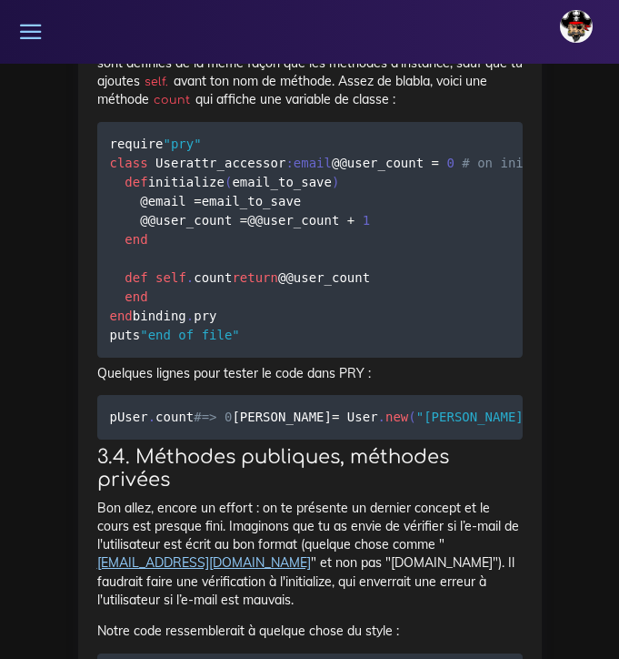
scroll to position [23623, 0]
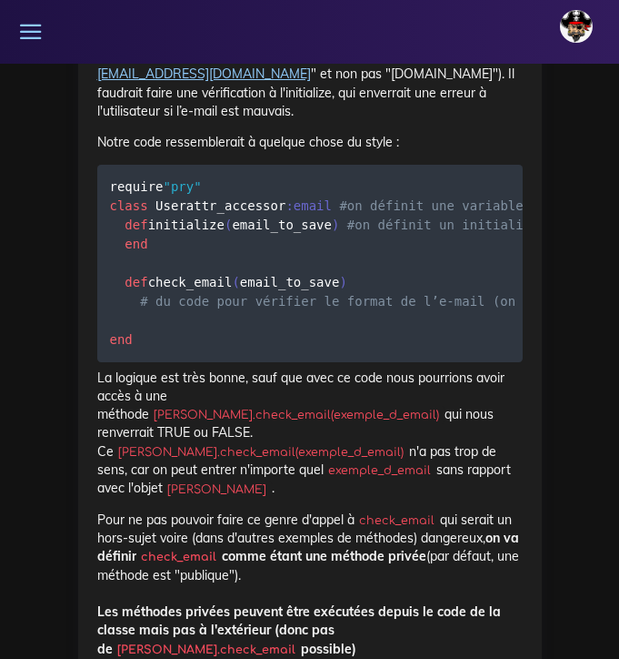
scroll to position [0, 372]
drag, startPoint x: 122, startPoint y: 309, endPoint x: 545, endPoint y: 315, distance: 423.0
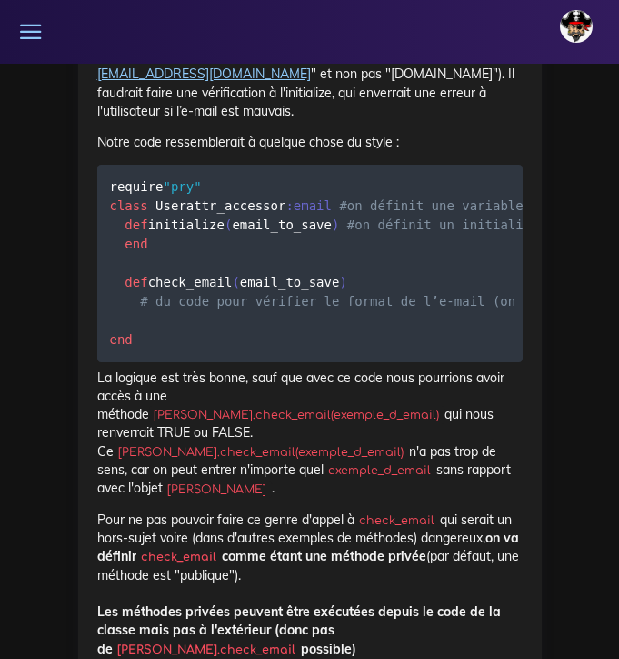
scroll to position [0, 0]
drag, startPoint x: 378, startPoint y: 387, endPoint x: 139, endPoint y: 385, distance: 238.3
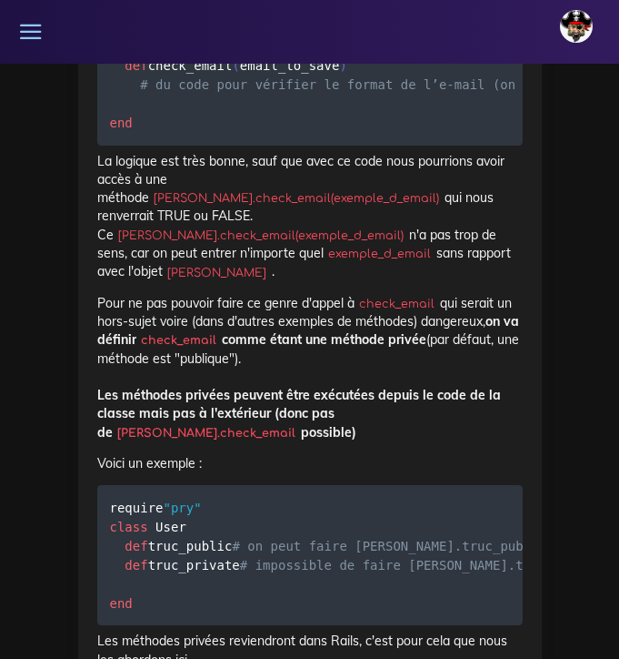
scroll to position [24331, 0]
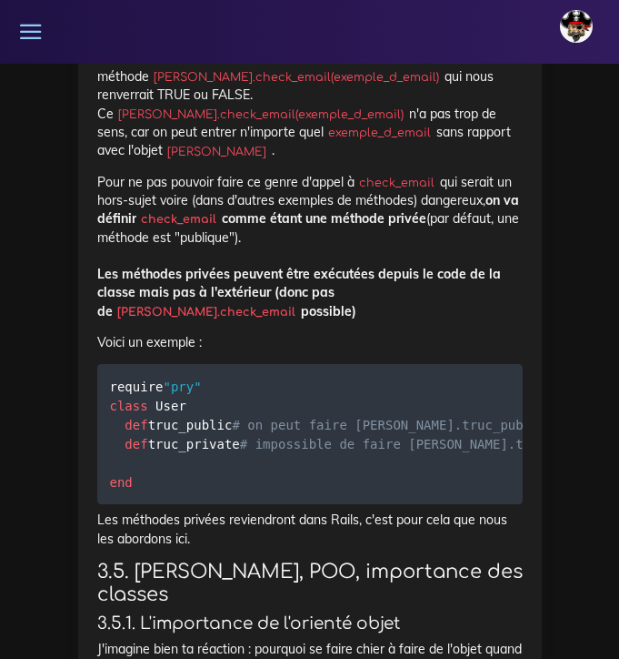
scroll to position [24453, 0]
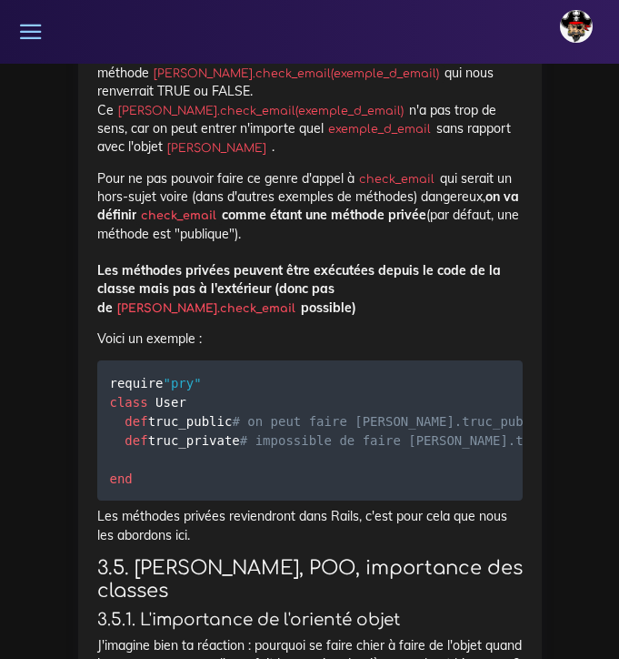
drag, startPoint x: 123, startPoint y: 500, endPoint x: 180, endPoint y: 545, distance: 72.6
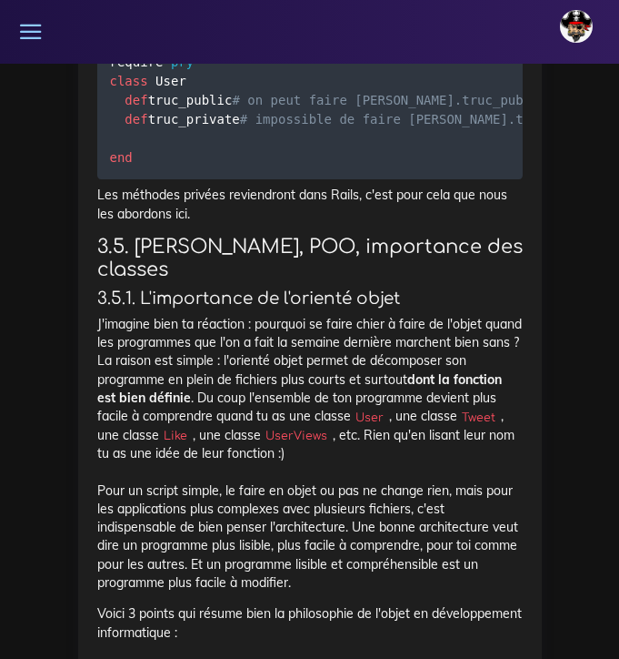
scroll to position [24775, 0]
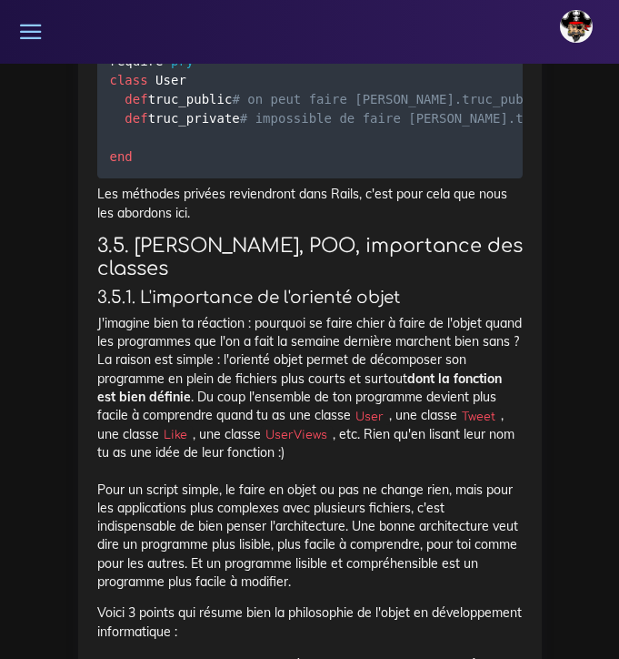
drag, startPoint x: 376, startPoint y: 398, endPoint x: 96, endPoint y: 402, distance: 279.3
drag, startPoint x: 354, startPoint y: 435, endPoint x: 103, endPoint y: 430, distance: 251.1
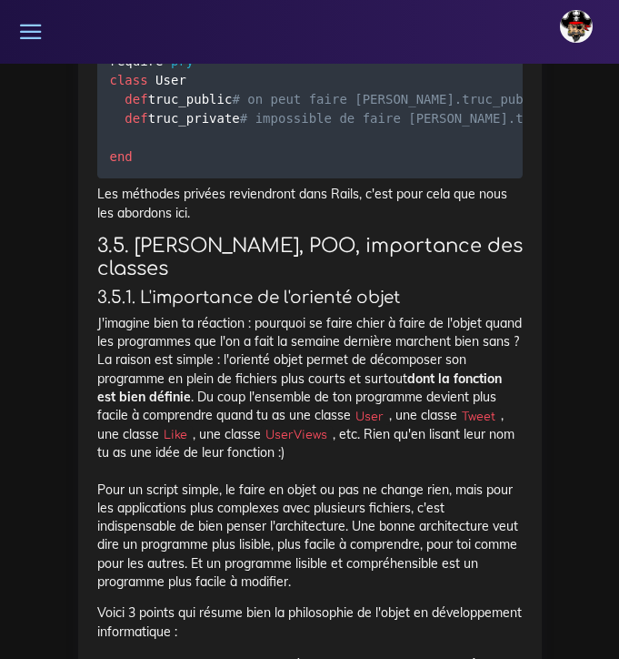
drag, startPoint x: 240, startPoint y: 457, endPoint x: 81, endPoint y: 457, distance: 159.2
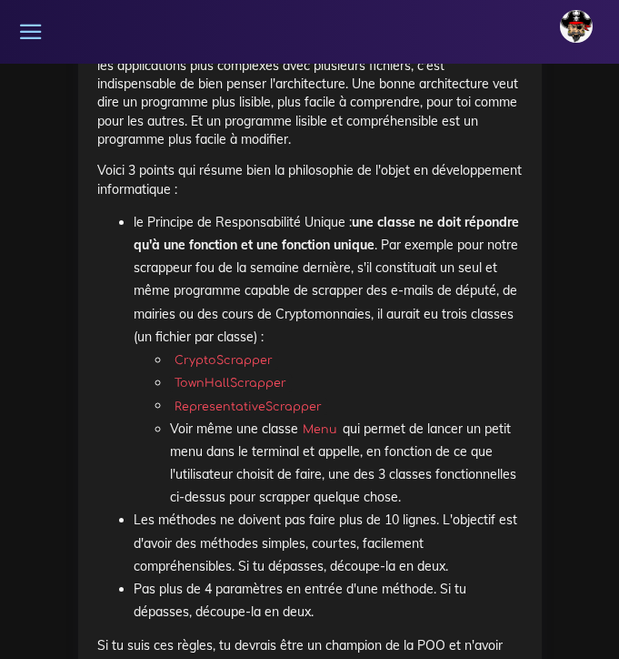
scroll to position [0, 0]
drag, startPoint x: 124, startPoint y: 345, endPoint x: 181, endPoint y: 423, distance: 97.0
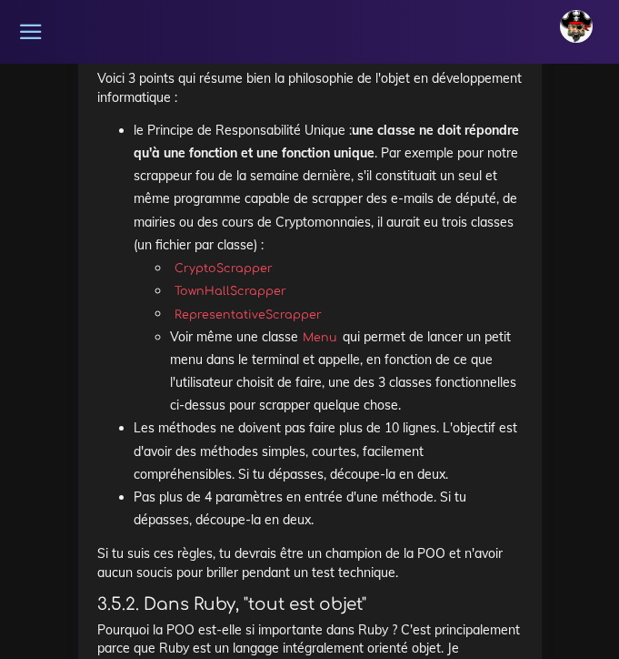
scroll to position [25313, 0]
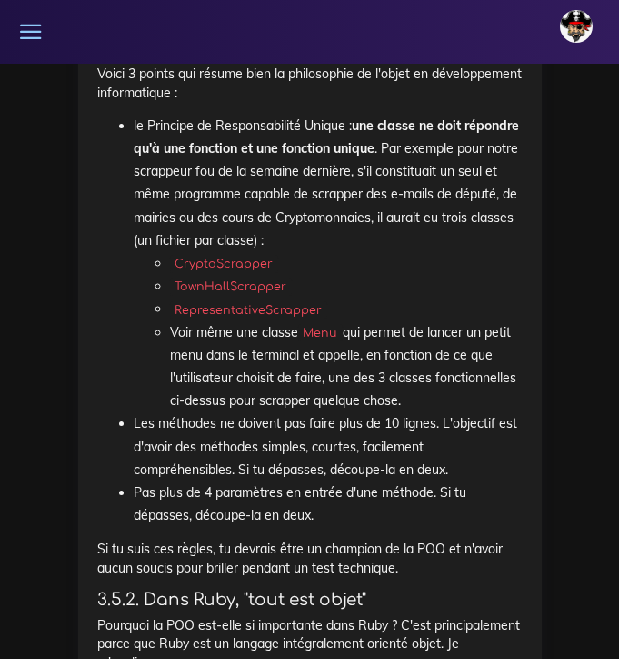
drag, startPoint x: 171, startPoint y: 456, endPoint x: 93, endPoint y: 245, distance: 225.1
drag, startPoint x: 126, startPoint y: 247, endPoint x: 237, endPoint y: 457, distance: 237.3
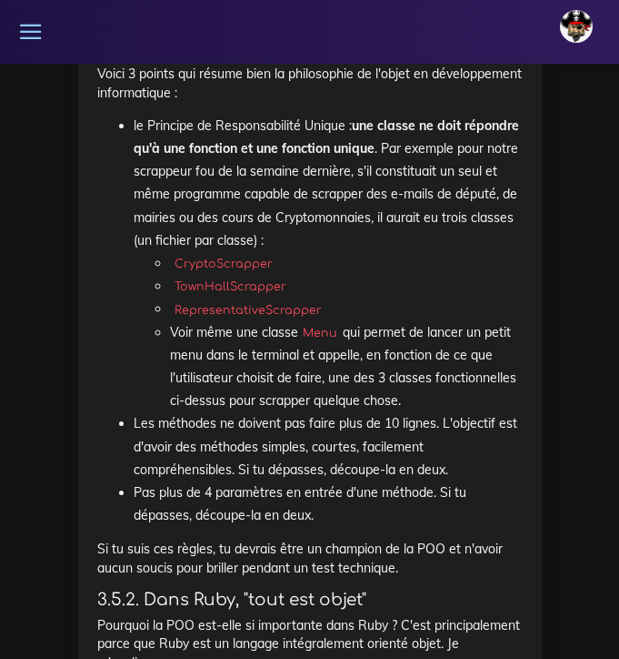
drag, startPoint x: 45, startPoint y: 352, endPoint x: 569, endPoint y: 269, distance: 530.5
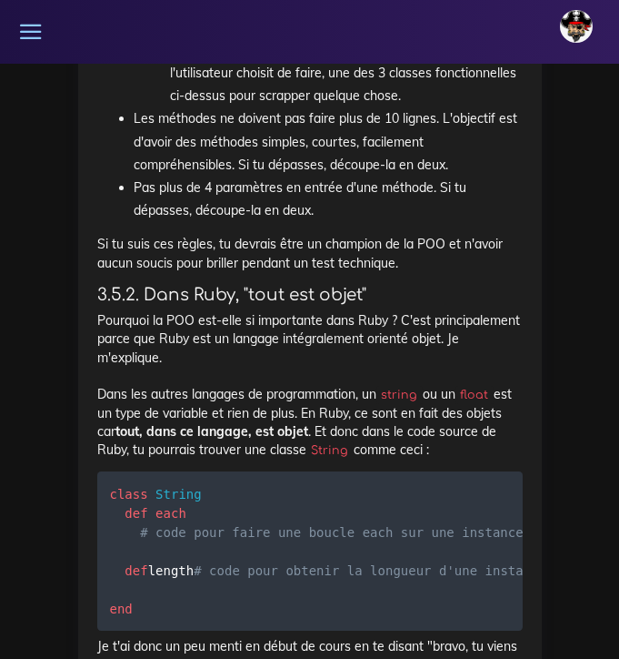
scroll to position [25616, 0]
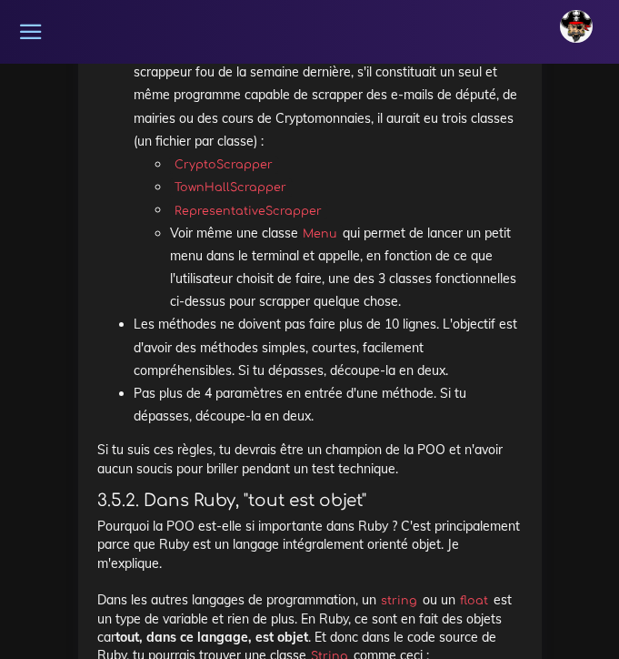
scroll to position [25412, 0]
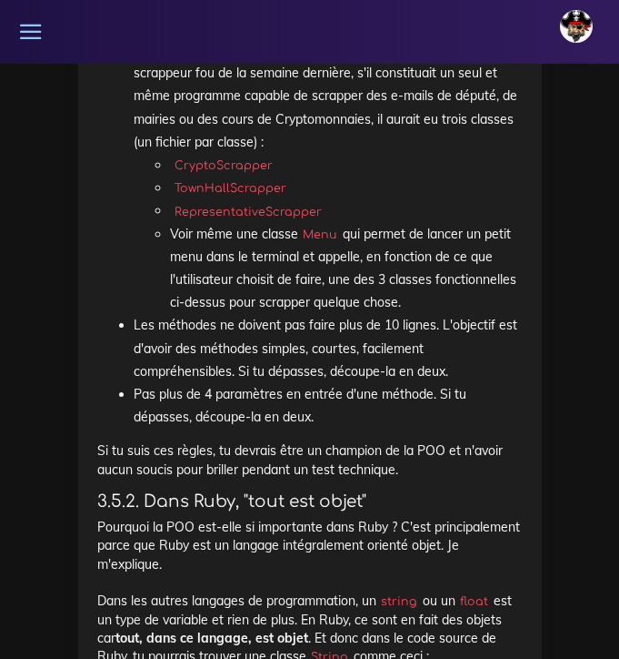
drag, startPoint x: 124, startPoint y: 303, endPoint x: 211, endPoint y: 366, distance: 107.5
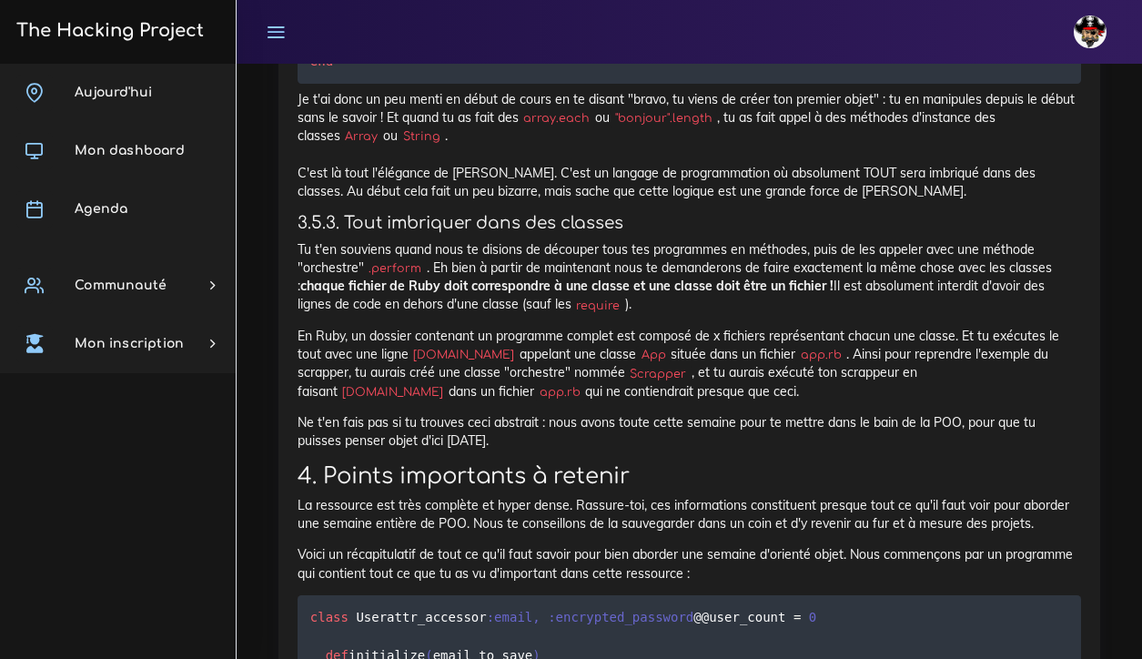
scroll to position [19650, 0]
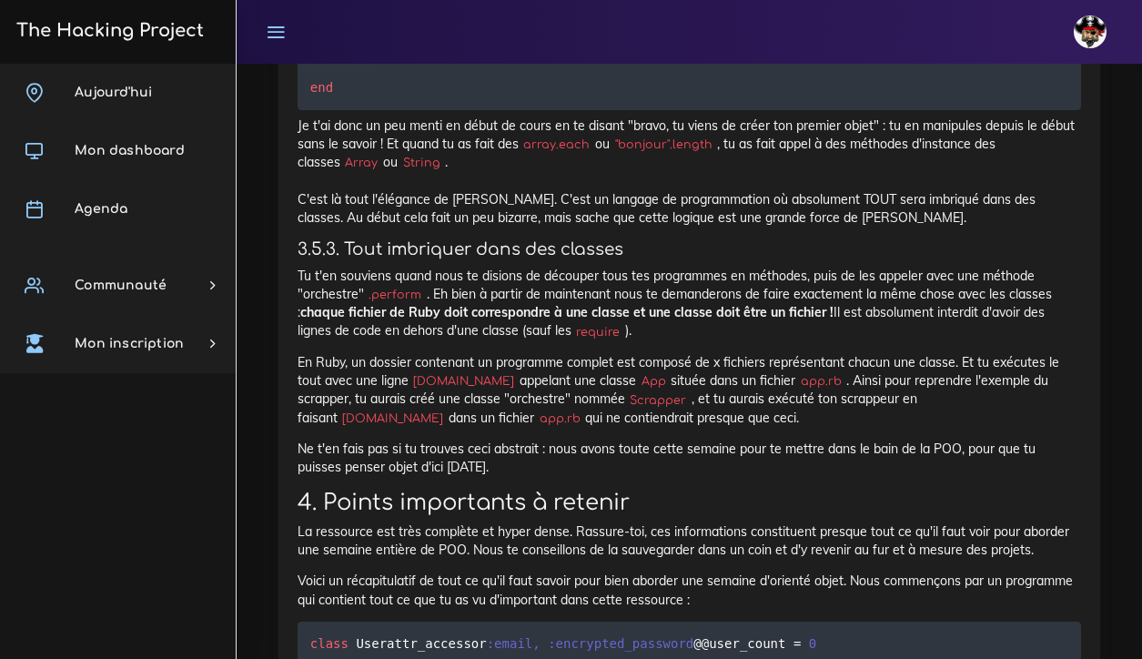
drag, startPoint x: 1047, startPoint y: 438, endPoint x: 841, endPoint y: 440, distance: 206.5
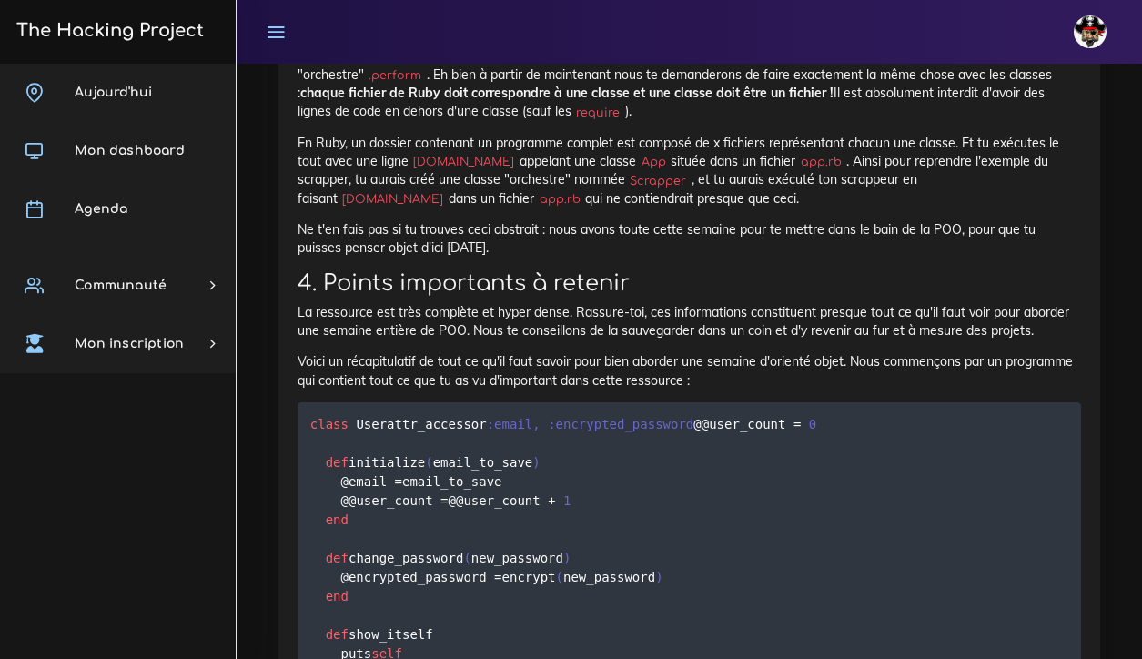
scroll to position [19867, 0]
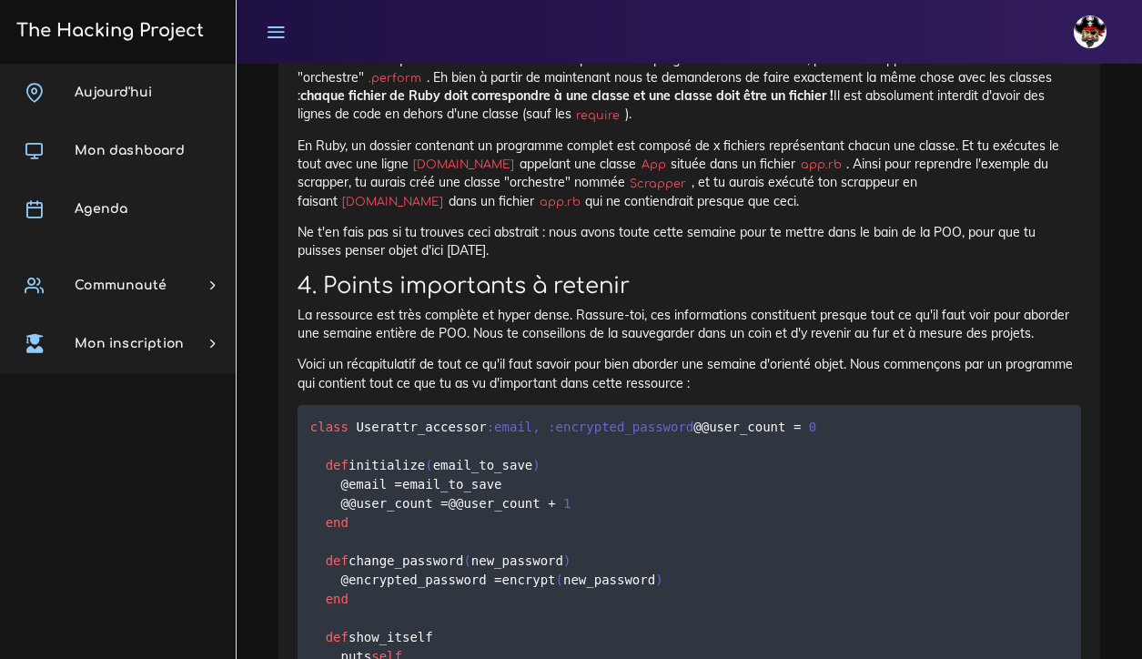
drag, startPoint x: 715, startPoint y: 237, endPoint x: 509, endPoint y: 231, distance: 205.7
drag, startPoint x: 716, startPoint y: 237, endPoint x: 508, endPoint y: 237, distance: 207.4
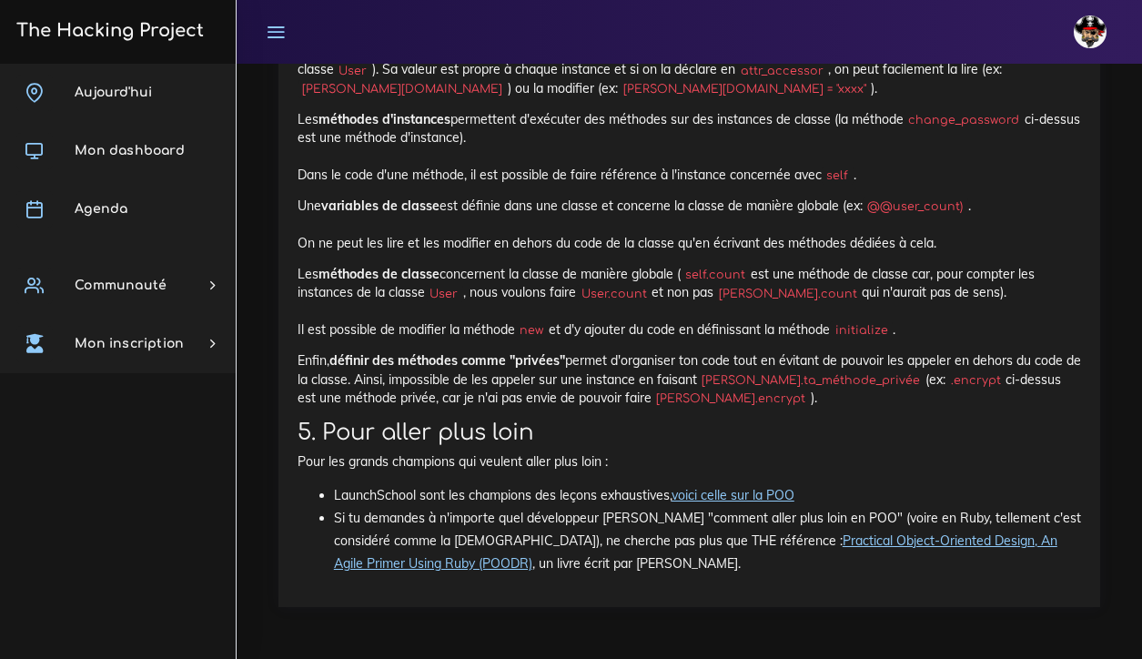
scroll to position [22310, 0]
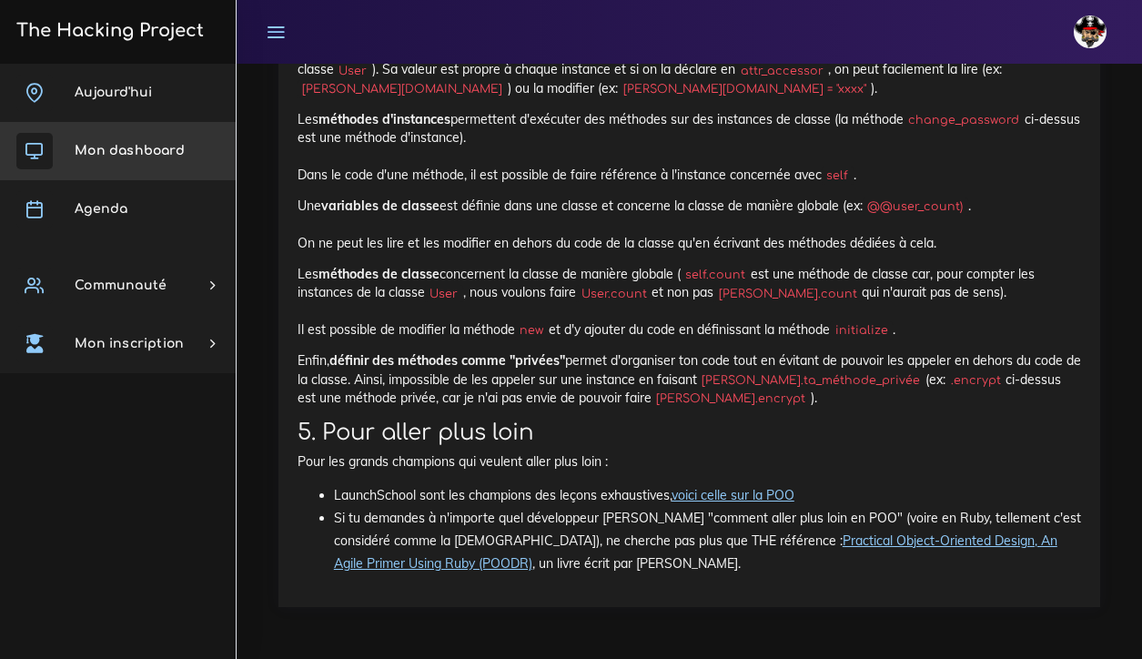
click at [145, 157] on link "Mon dashboard" at bounding box center [118, 151] width 236 height 58
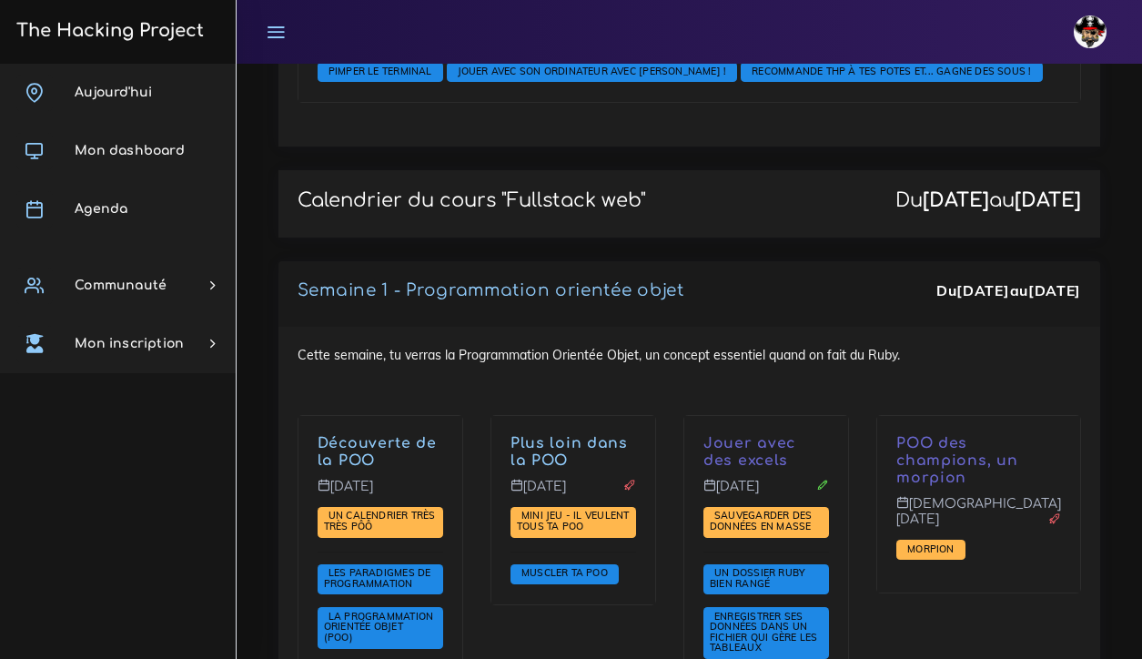
scroll to position [2871, 0]
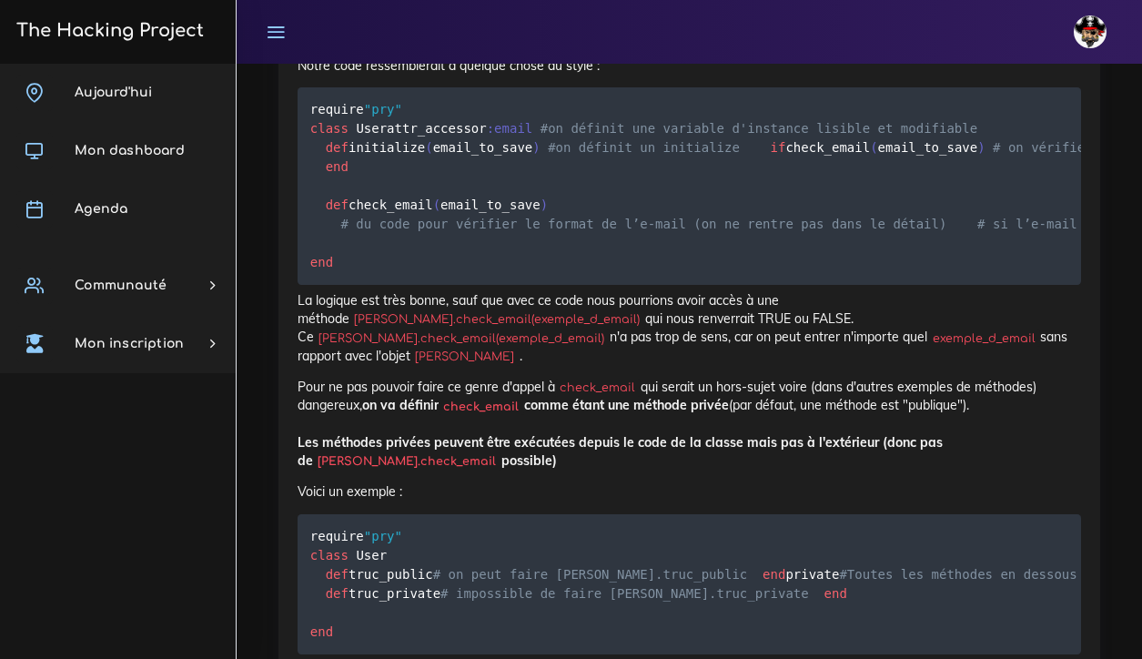
scroll to position [18216, 0]
drag, startPoint x: 580, startPoint y: 211, endPoint x: 309, endPoint y: 205, distance: 271.1
copy code "[PERSON_NAME] = User . new ( "[PERSON_NAME][EMAIL_ADDRESS][PERSON_NAME][DOMAIN_…"
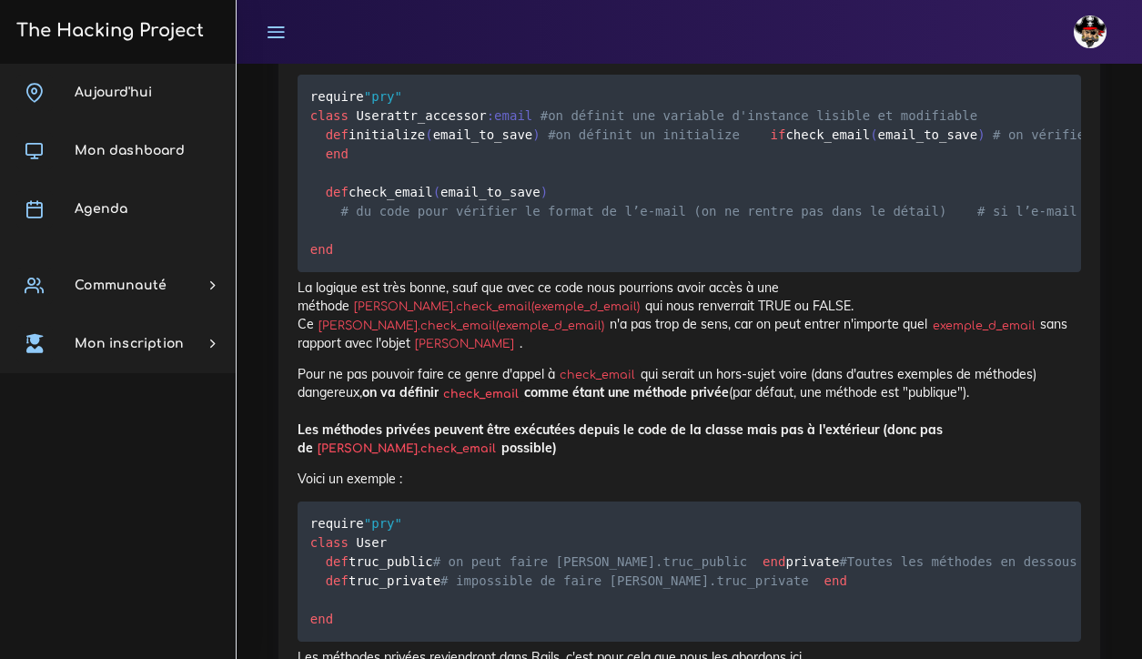
scroll to position [18228, 0]
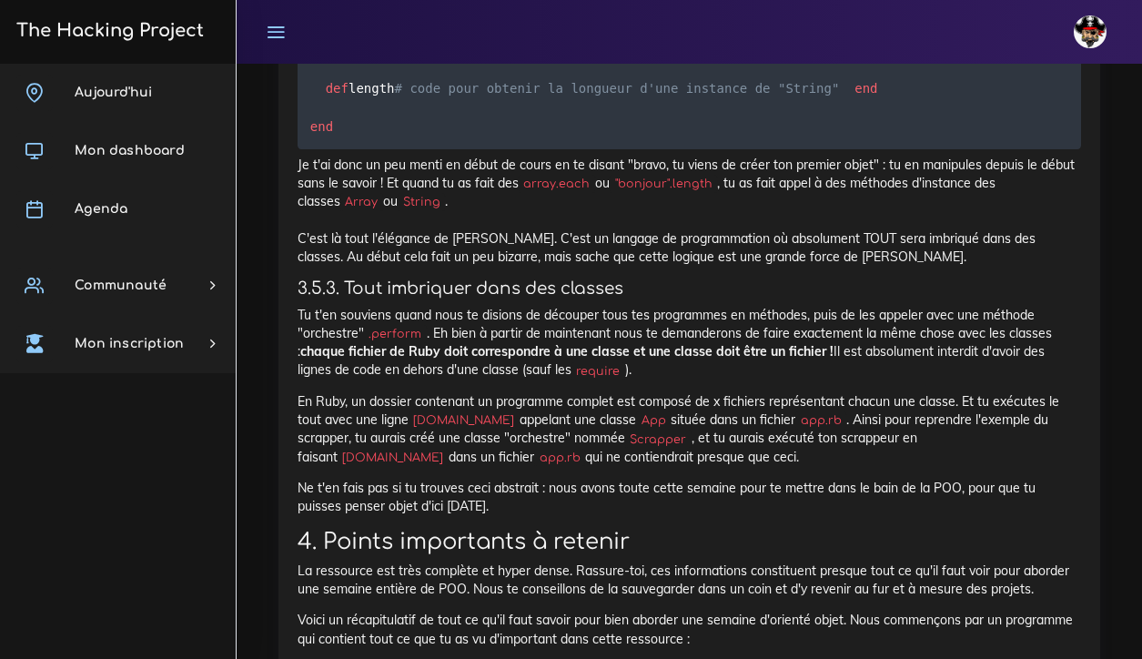
scroll to position [19615, 0]
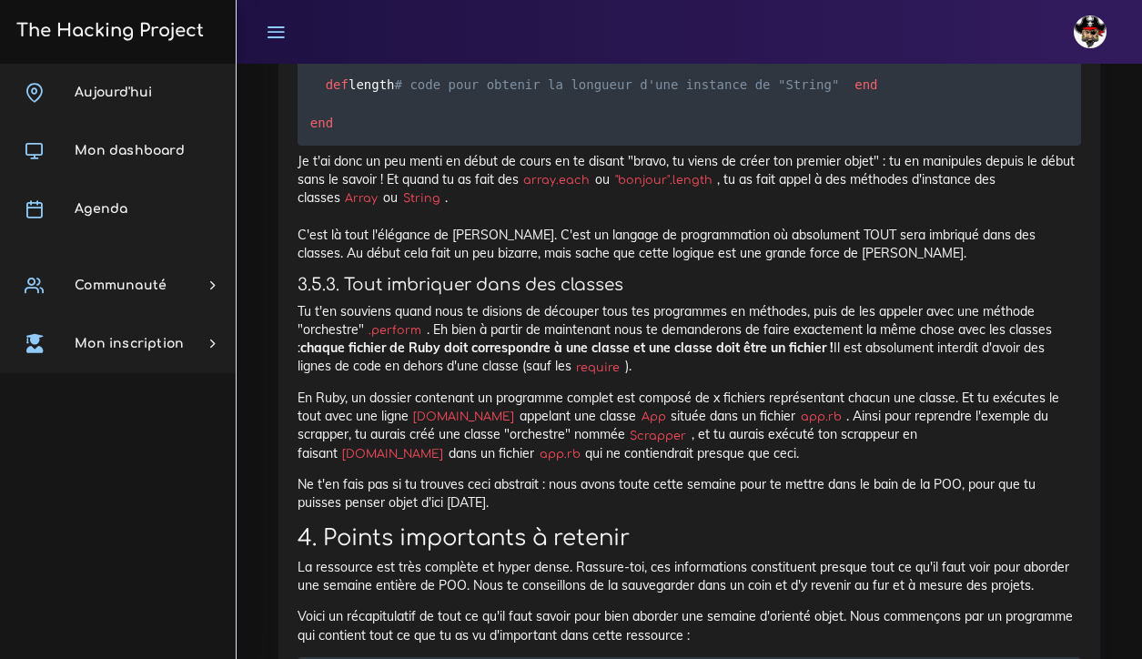
drag, startPoint x: 1057, startPoint y: 594, endPoint x: 956, endPoint y: 592, distance: 101.0
copy strong "Les méthodes privées peuvent être exécutées depuis le code de la classe mais pa…"
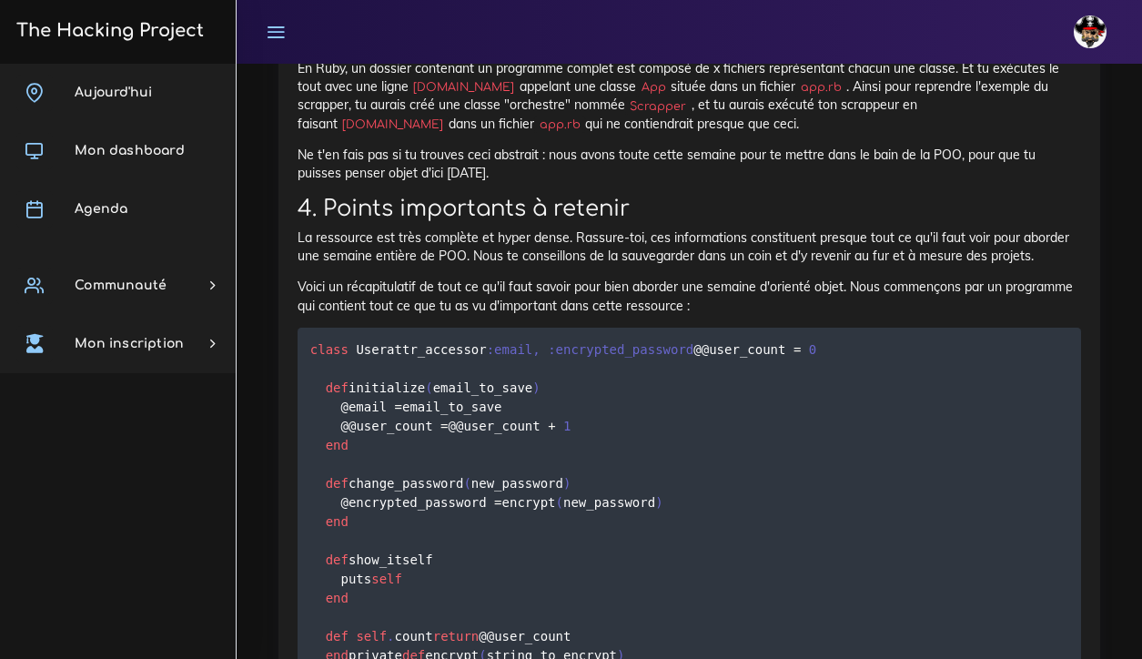
scroll to position [19947, 0]
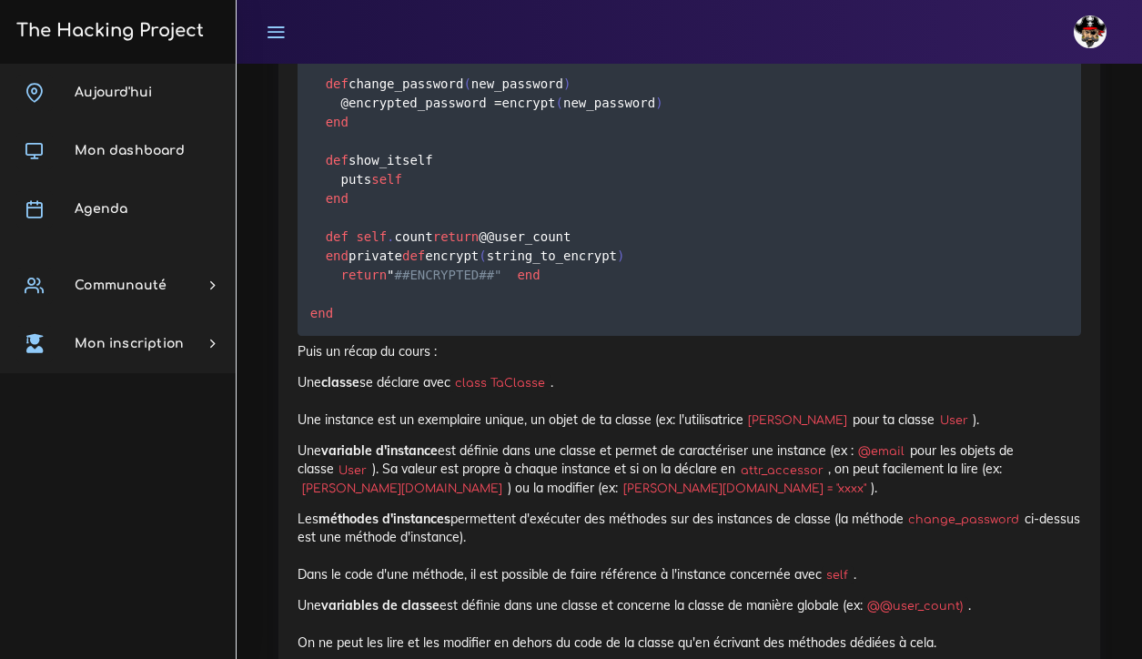
scroll to position [20346, 0]
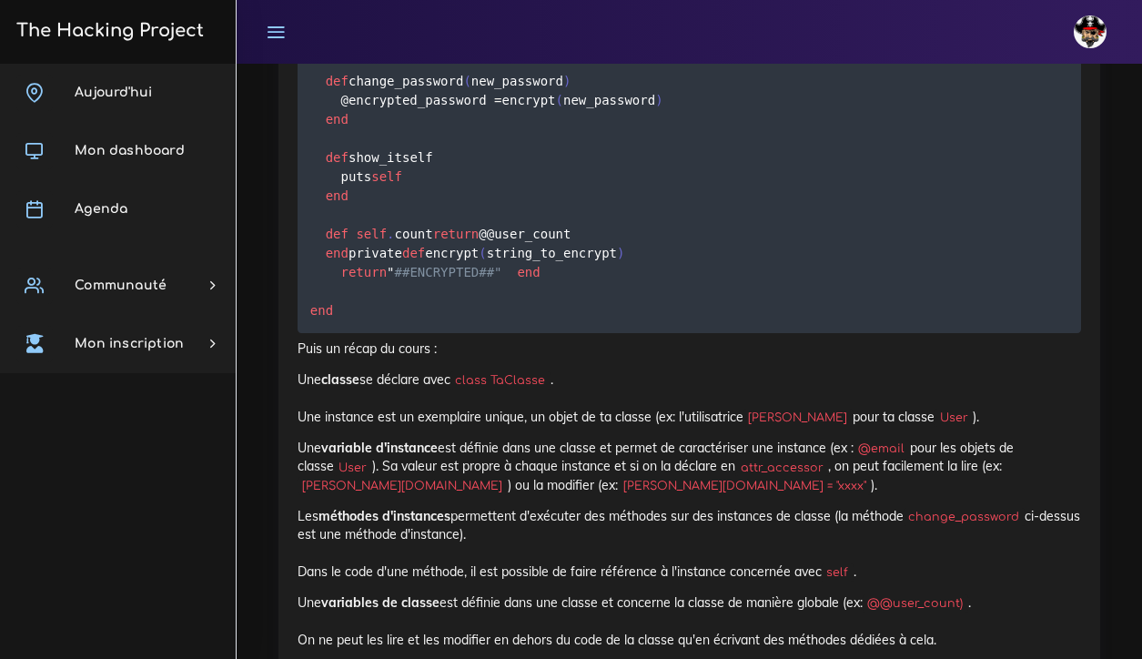
drag, startPoint x: 303, startPoint y: 432, endPoint x: 483, endPoint y: 660, distance: 290.8
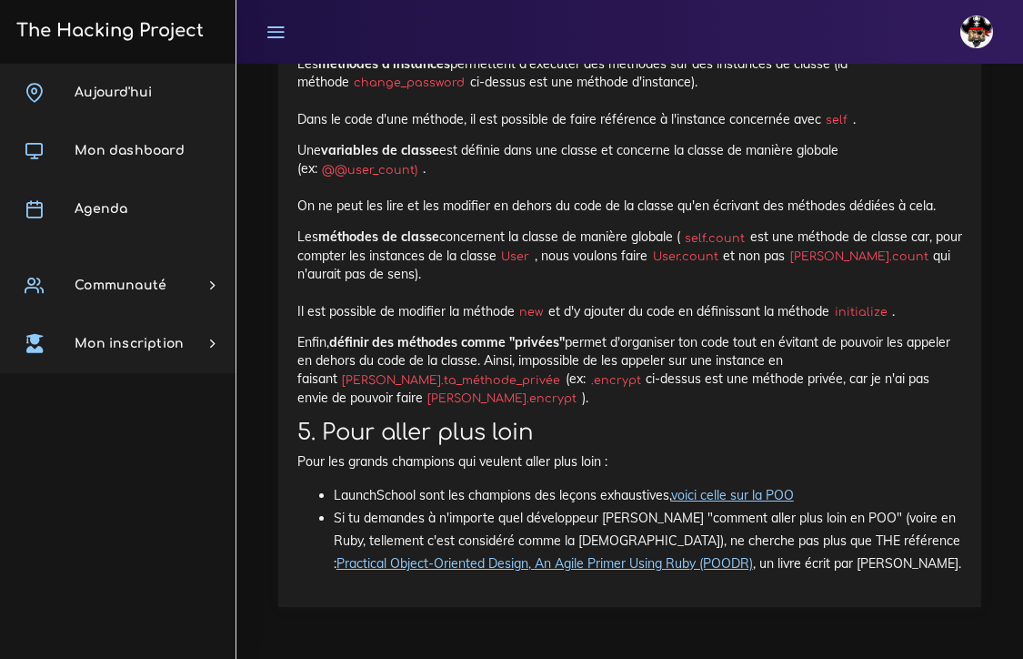
scroll to position [23111, 0]
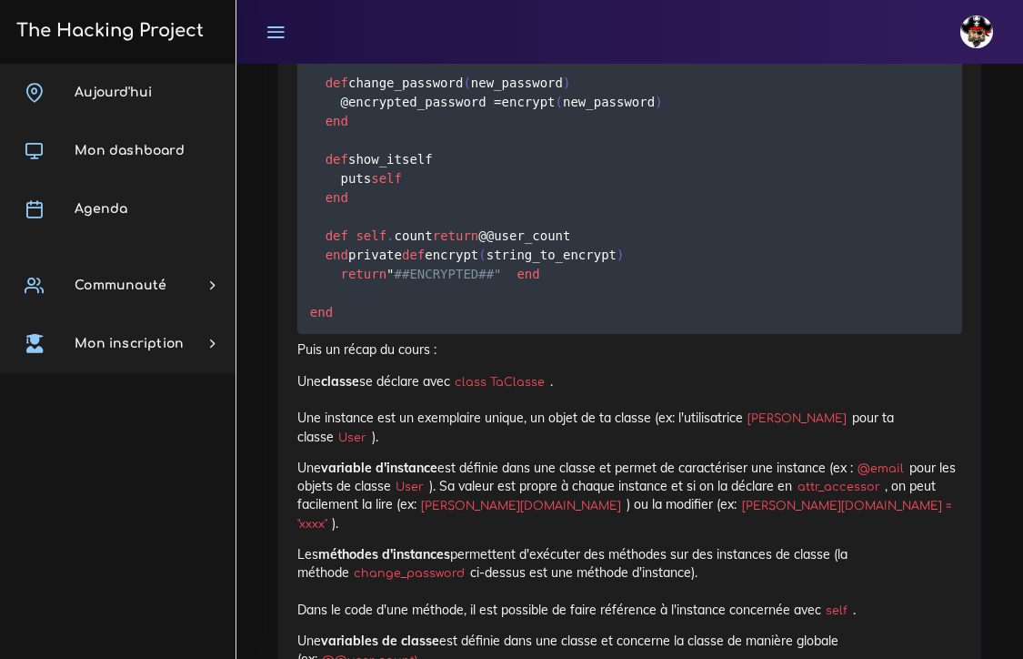
scroll to position [21764, 0]
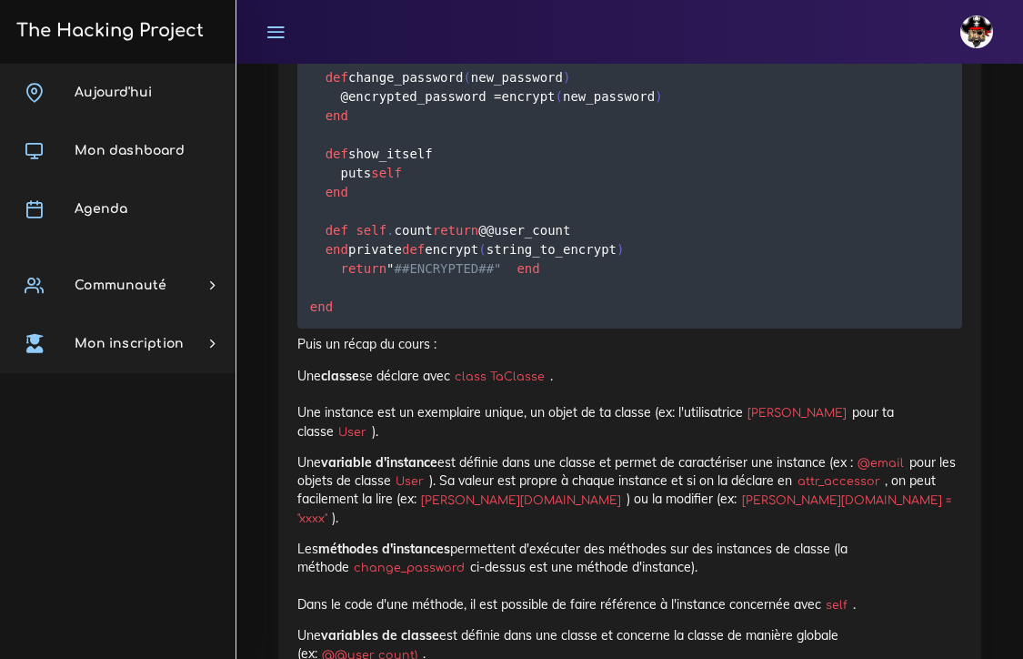
click at [580, 22] on div "[PERSON_NAME] Éditer profil Lier son compte Zone à risques Déconnexion" at bounding box center [630, 32] width 754 height 64
drag, startPoint x: 754, startPoint y: 217, endPoint x: 793, endPoint y: 237, distance: 43.9
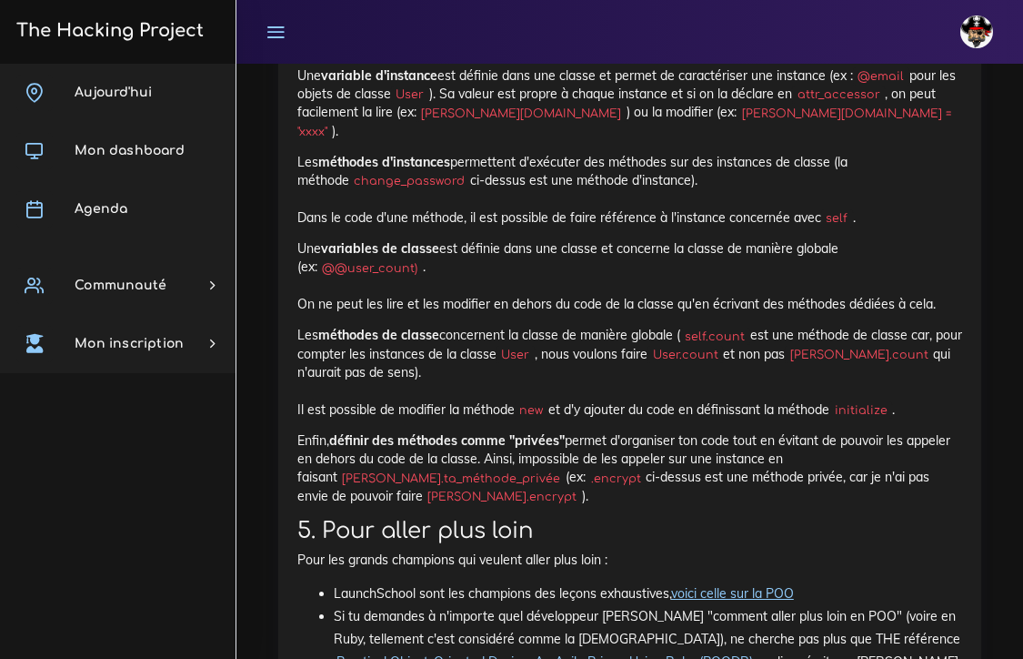
scroll to position [22153, 0]
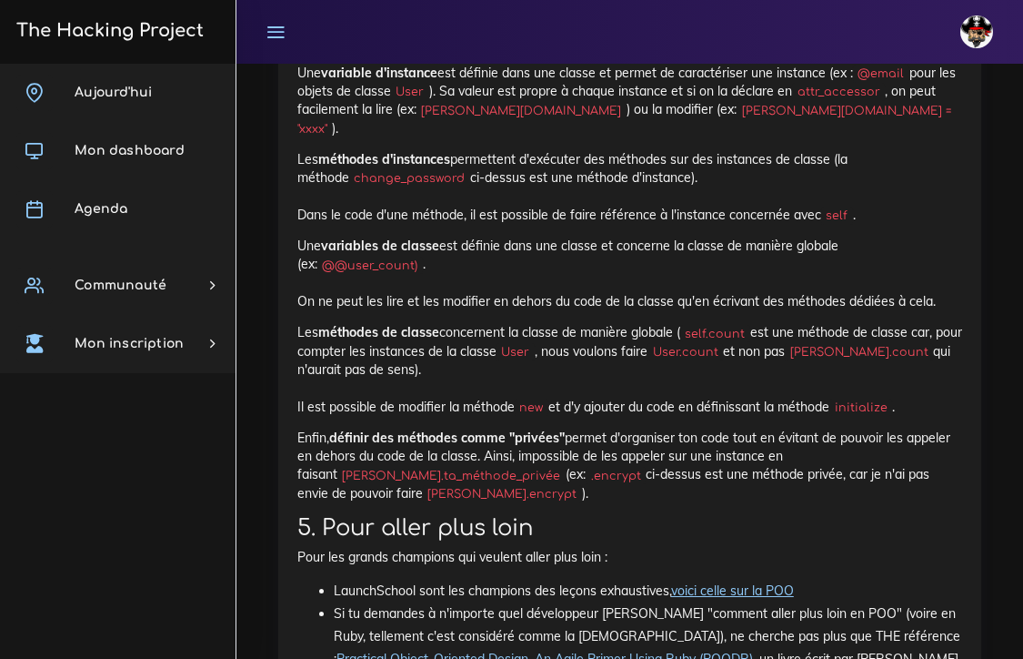
drag, startPoint x: 335, startPoint y: 225, endPoint x: 376, endPoint y: 233, distance: 41.7
drag, startPoint x: 503, startPoint y: 248, endPoint x: 717, endPoint y: 254, distance: 213.8
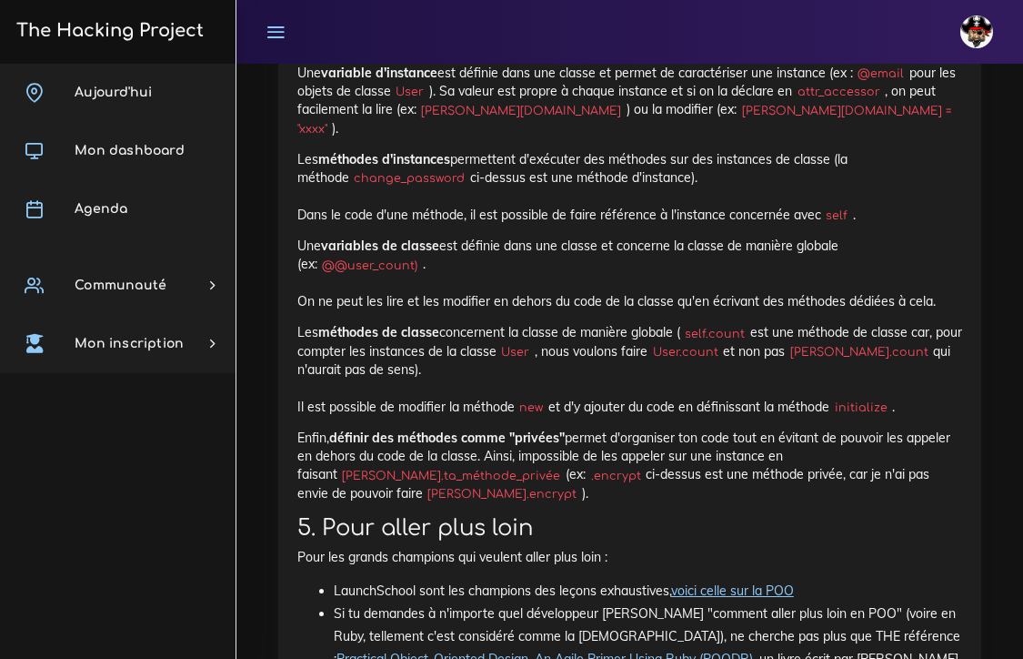
drag, startPoint x: 334, startPoint y: 272, endPoint x: 528, endPoint y: 285, distance: 194.2
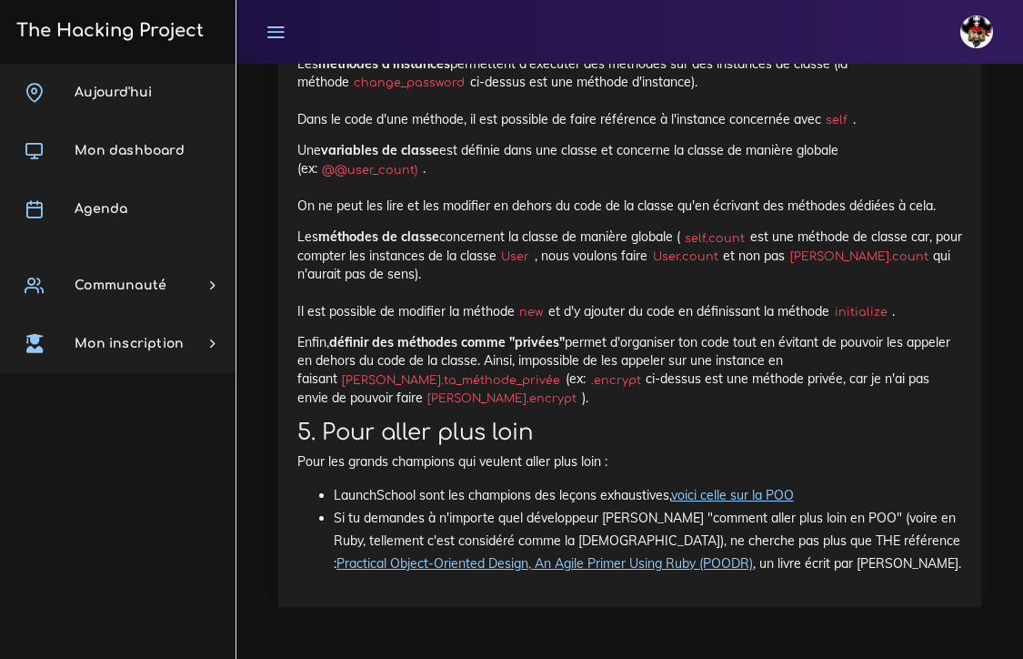
scroll to position [22528, 0]
drag, startPoint x: 299, startPoint y: 425, endPoint x: 537, endPoint y: 424, distance: 237.4
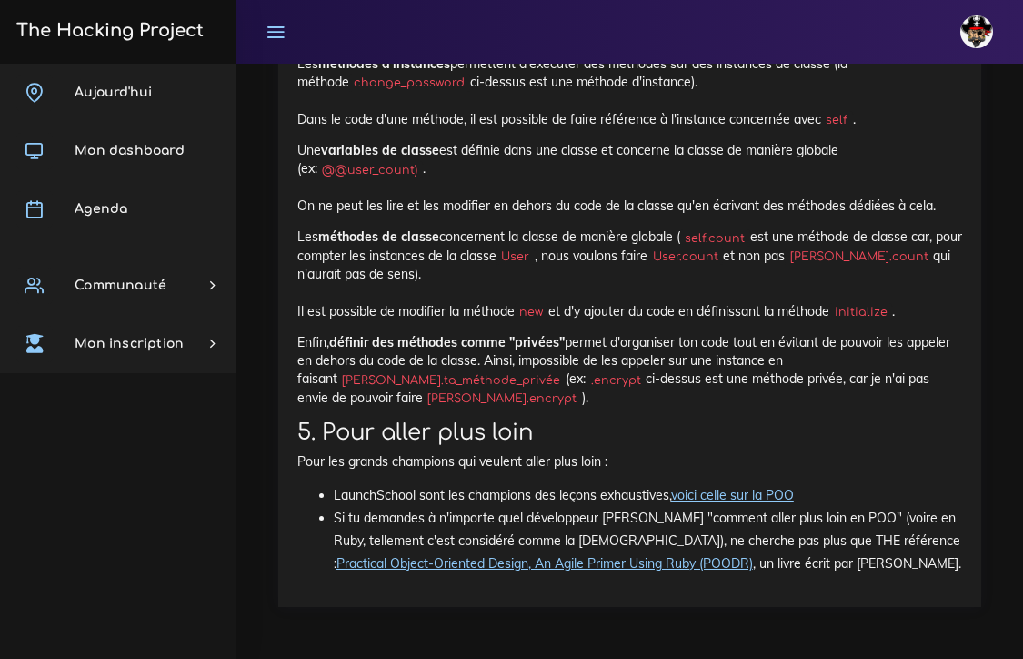
drag, startPoint x: 487, startPoint y: 424, endPoint x: 569, endPoint y: 445, distance: 85.4
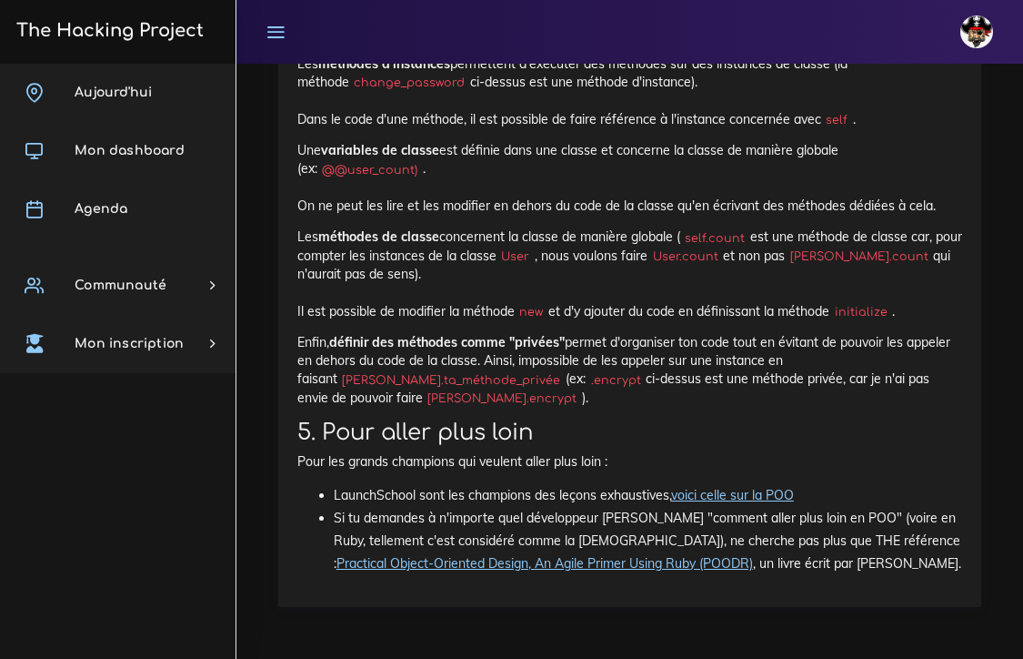
drag, startPoint x: 569, startPoint y: 447, endPoint x: 586, endPoint y: 451, distance: 17.9
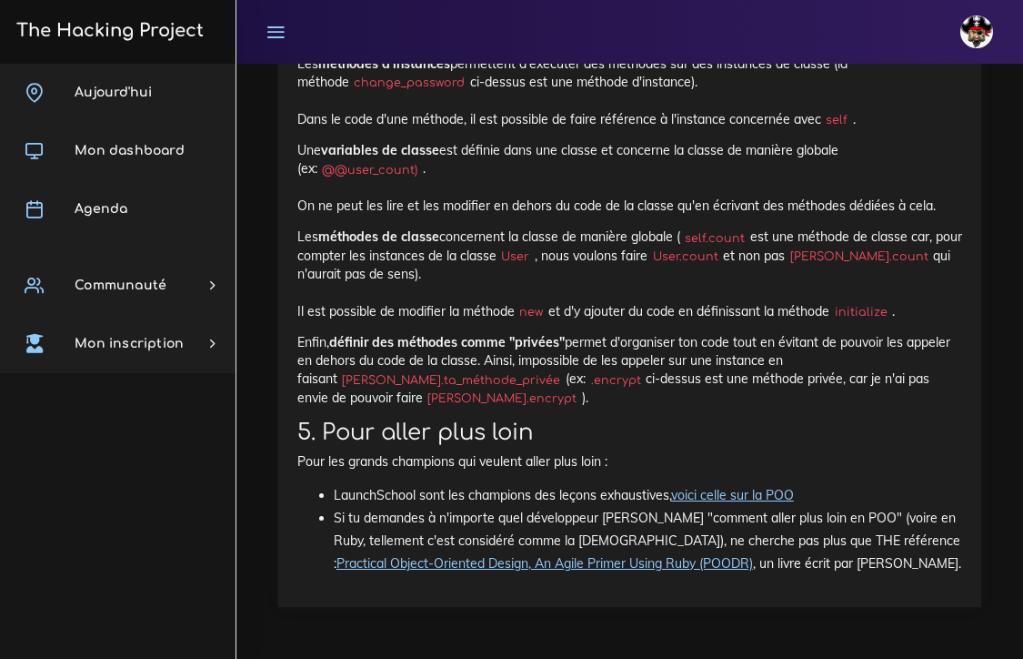
scroll to position [22778, 0]
drag, startPoint x: 297, startPoint y: 249, endPoint x: 600, endPoint y: 252, distance: 302.9
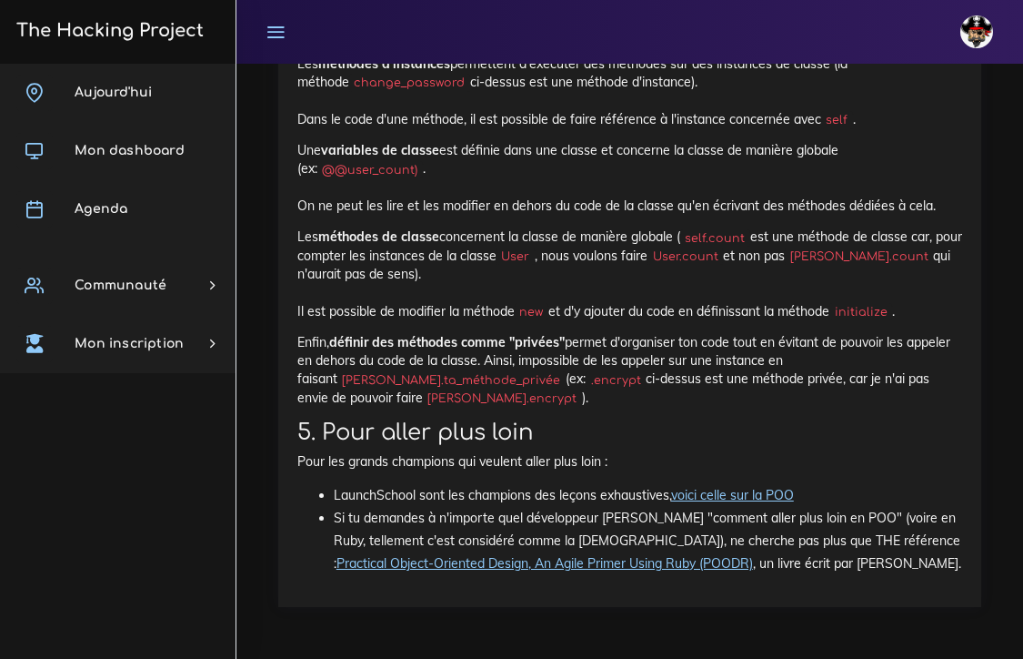
drag, startPoint x: 303, startPoint y: 251, endPoint x: 581, endPoint y: 264, distance: 278.6
drag, startPoint x: 501, startPoint y: 270, endPoint x: 446, endPoint y: 270, distance: 55.5
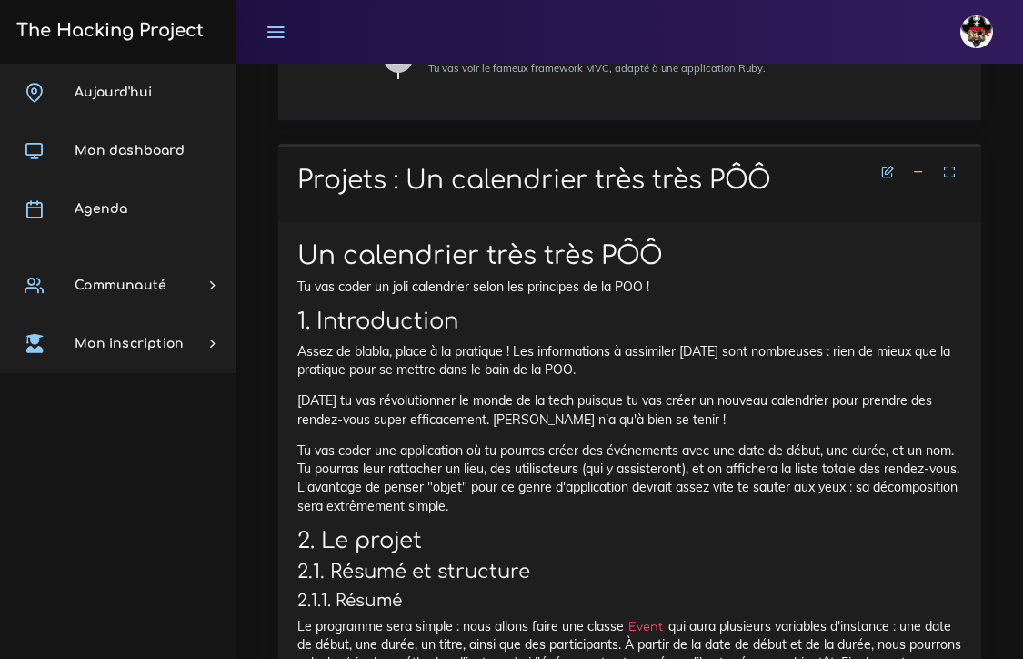
scroll to position [539, 0]
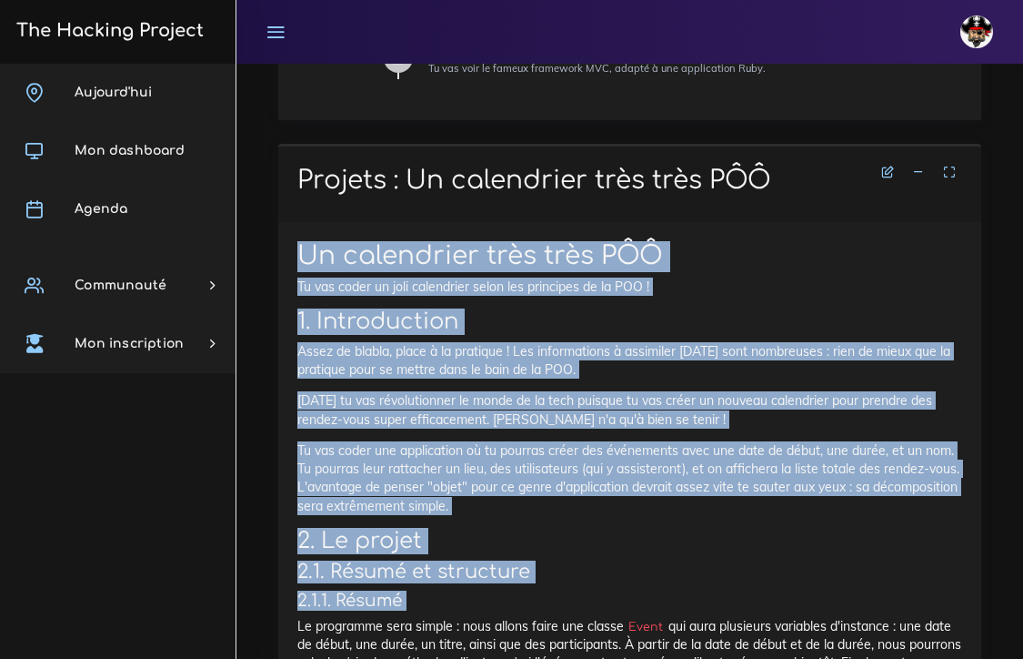
drag, startPoint x: 300, startPoint y: 227, endPoint x: 579, endPoint y: 577, distance: 447.4
click at [349, 277] on p "Tu vas coder un joli calendrier selon les principes de la POO !" at bounding box center [629, 286] width 665 height 18
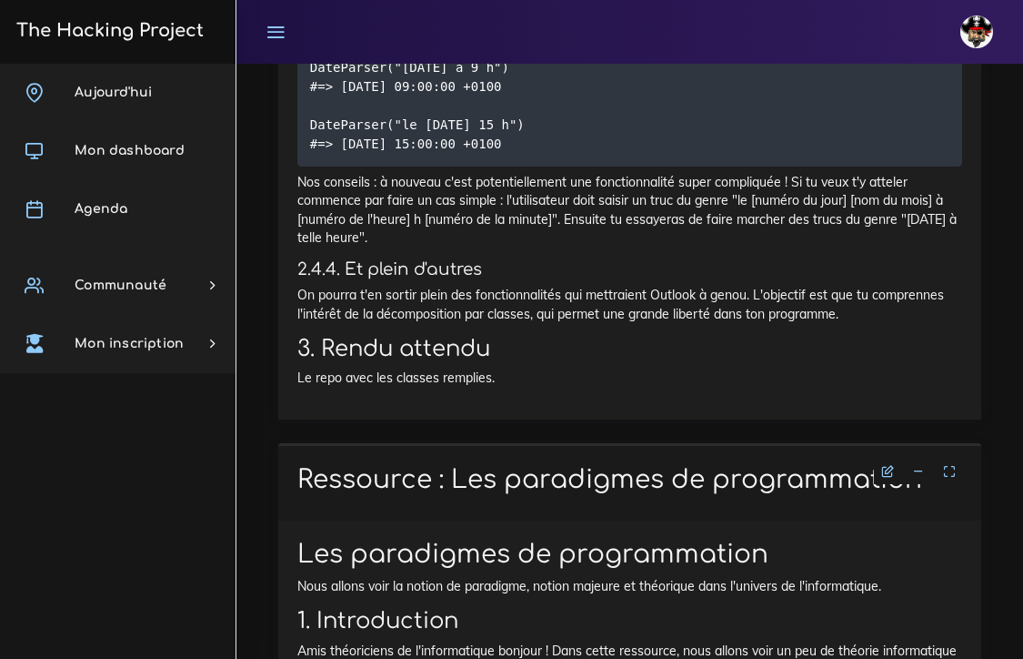
scroll to position [7269, 0]
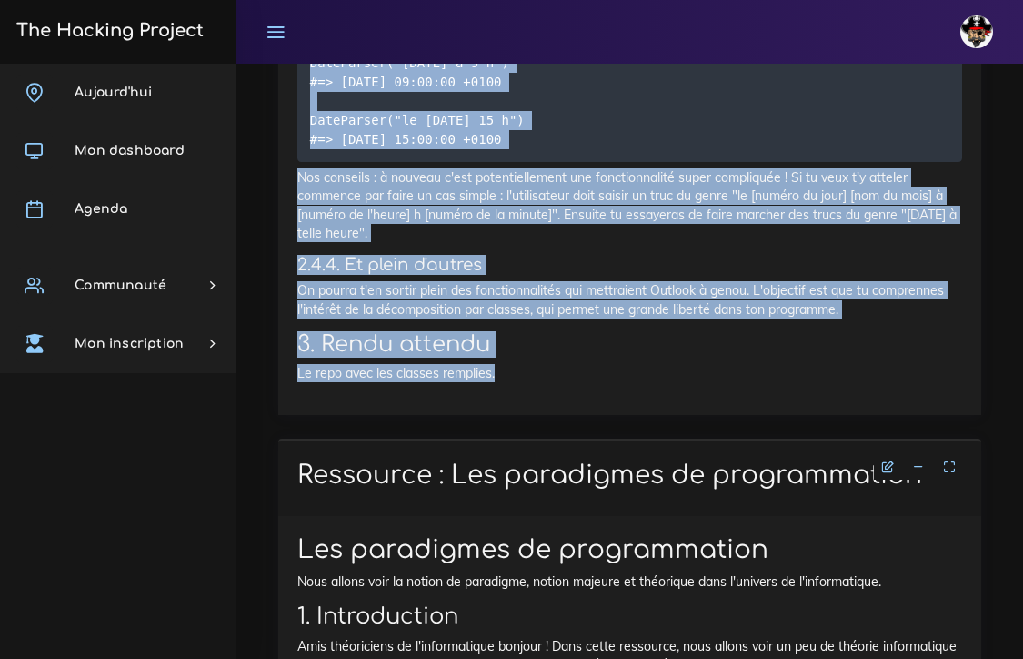
drag, startPoint x: 297, startPoint y: 226, endPoint x: 709, endPoint y: 438, distance: 462.6
copy div "Lo ipsumdolor sita cons ADI El sed doeiu te inci utlaboreet dolor mag aliquaeni…"
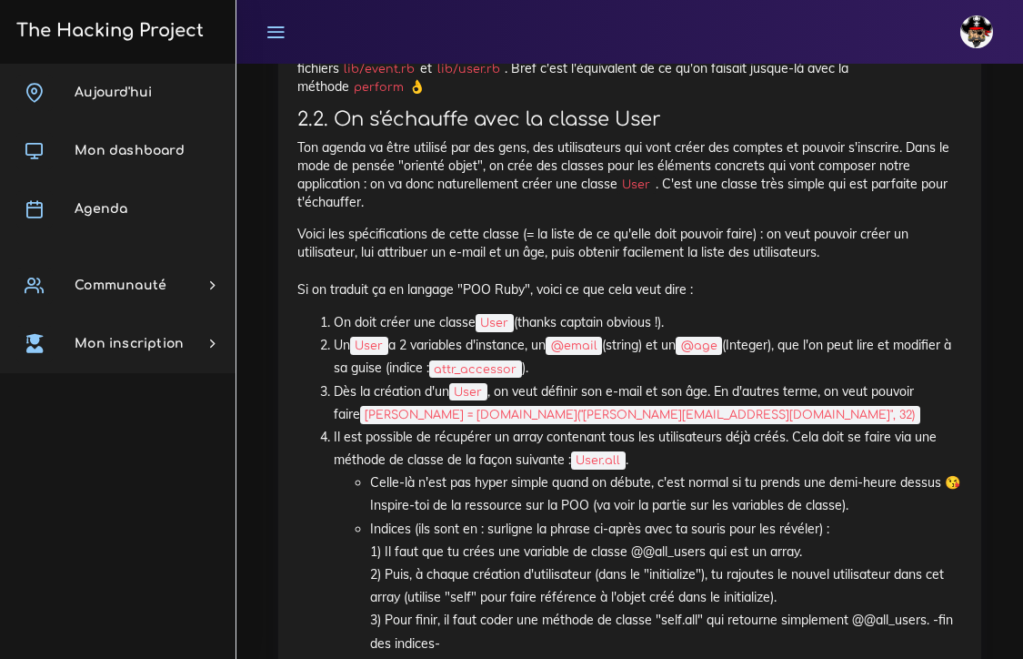
scroll to position [1533, 0]
